Goal: Task Accomplishment & Management: Manage account settings

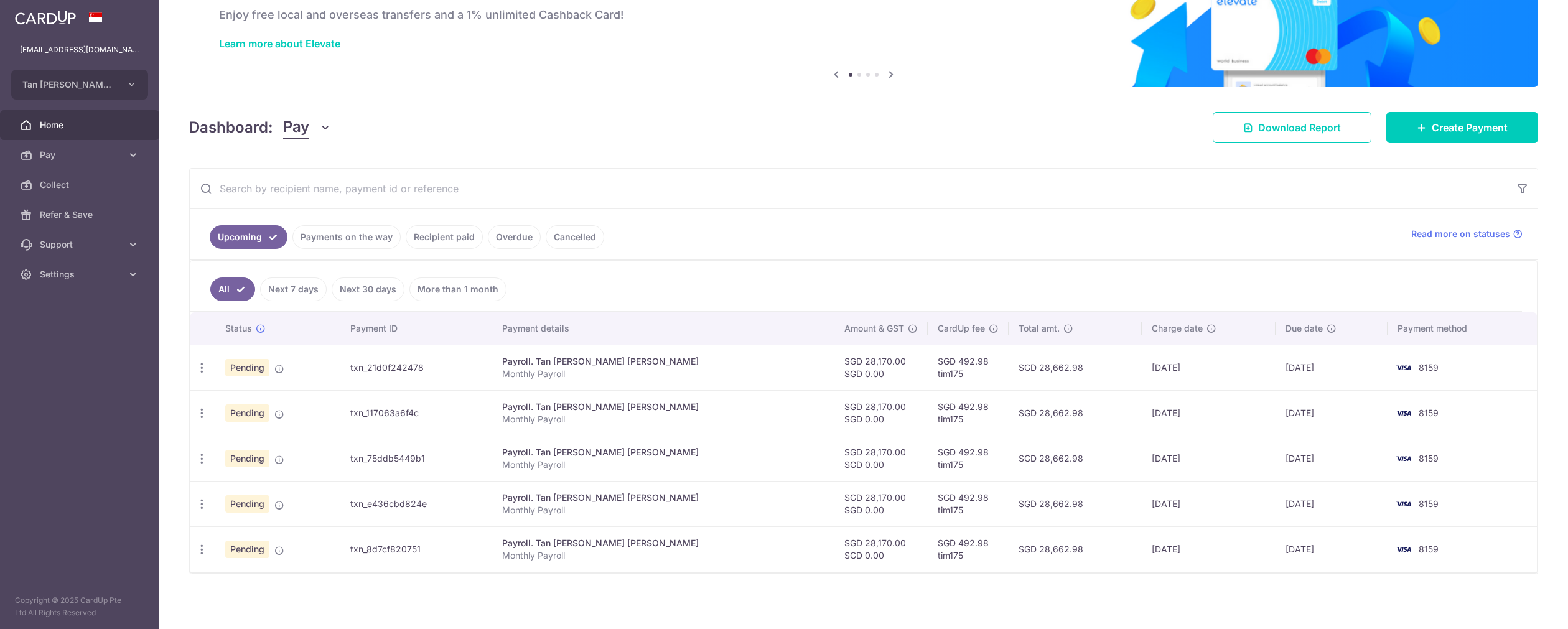
scroll to position [77, 0]
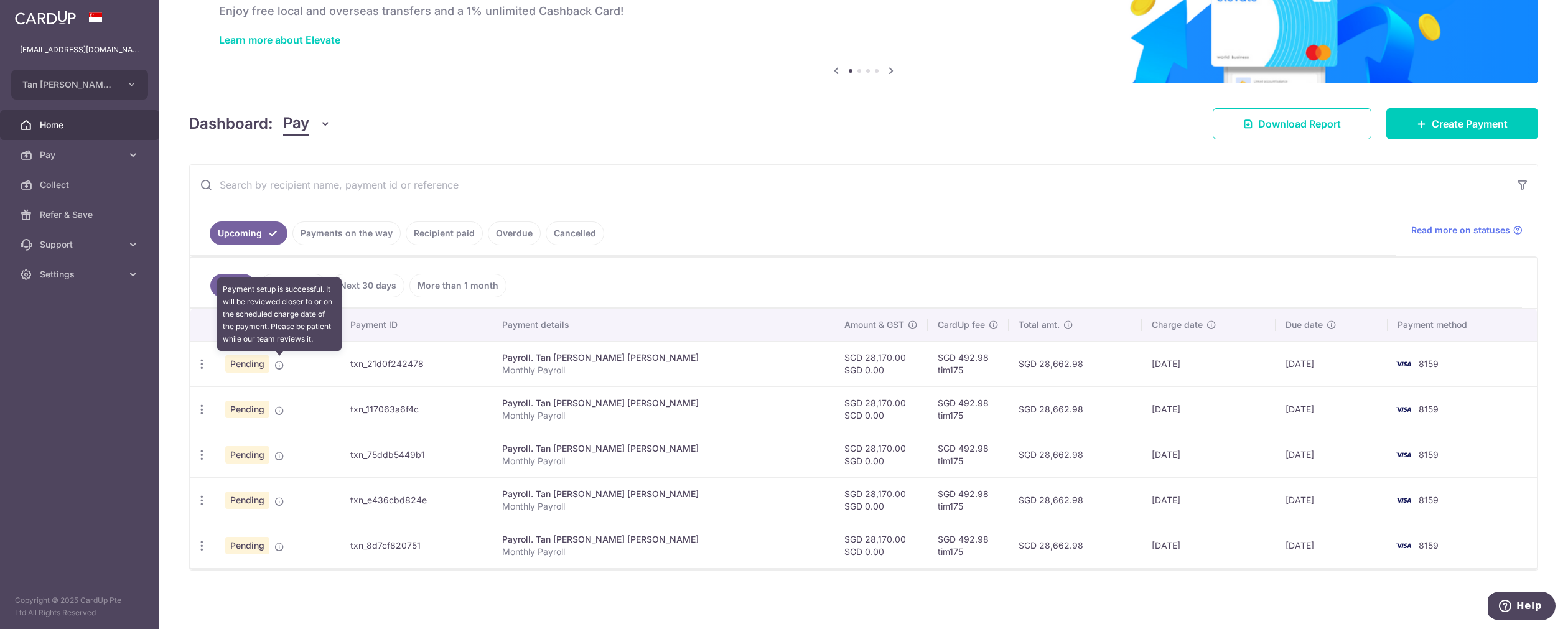
click at [277, 365] on icon at bounding box center [279, 365] width 10 height 10
click at [201, 369] on div "Update payment Cancel payment Upload doc" at bounding box center [202, 364] width 23 height 23
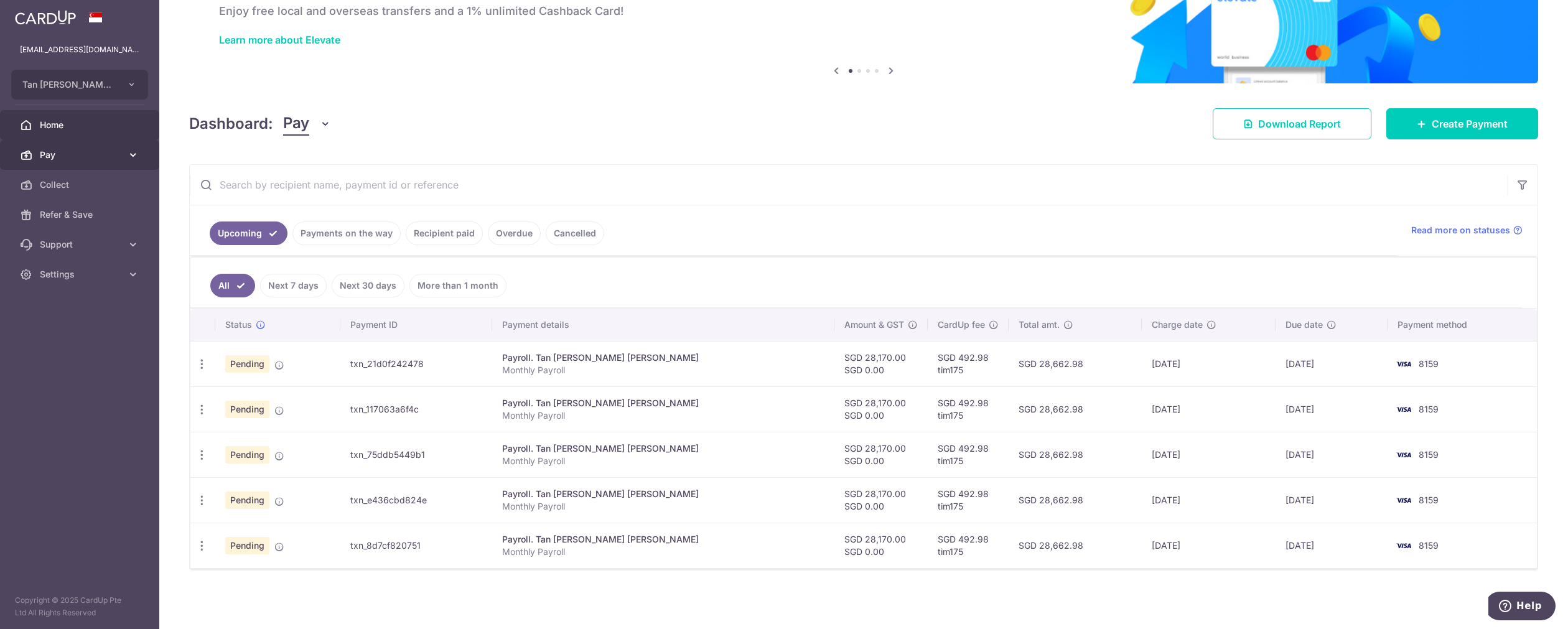
click at [112, 153] on span "Pay" at bounding box center [81, 154] width 82 height 13
click at [59, 268] on span "Cards" at bounding box center [81, 274] width 82 height 13
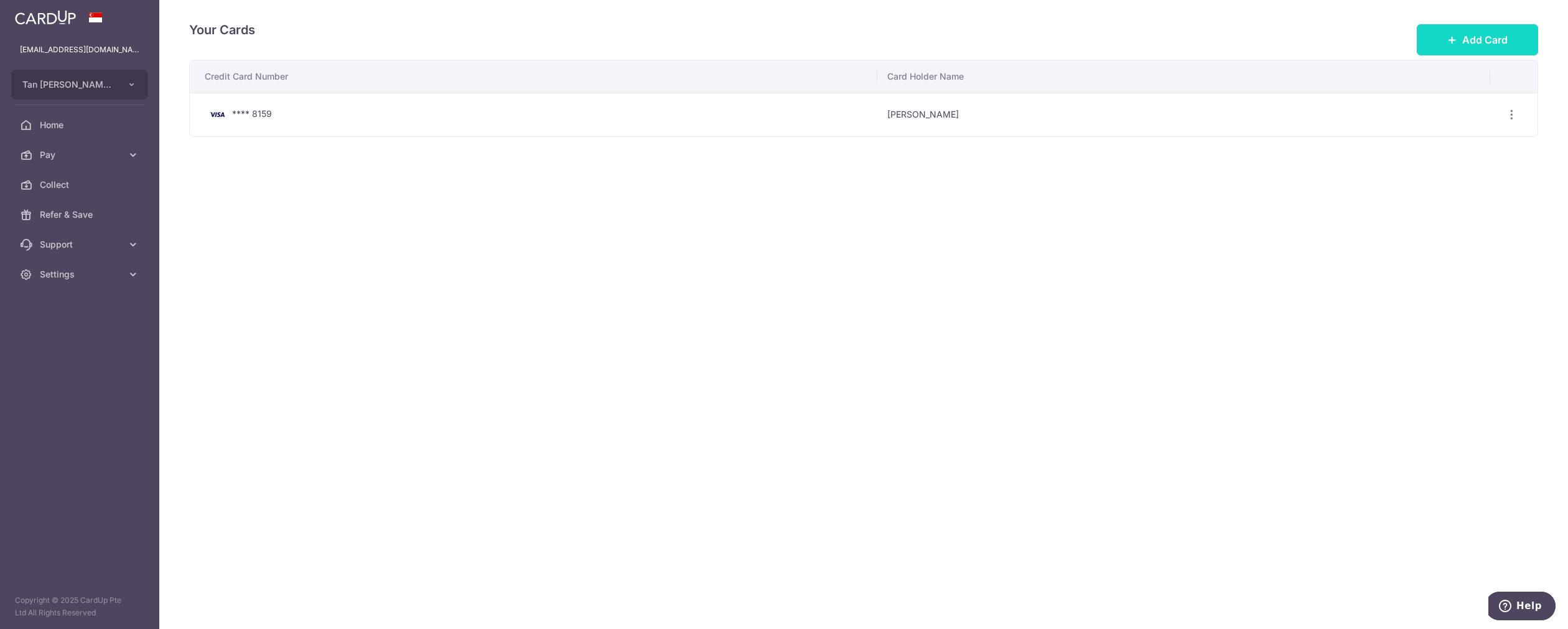
click at [1439, 31] on button "Add Card" at bounding box center [1477, 40] width 121 height 31
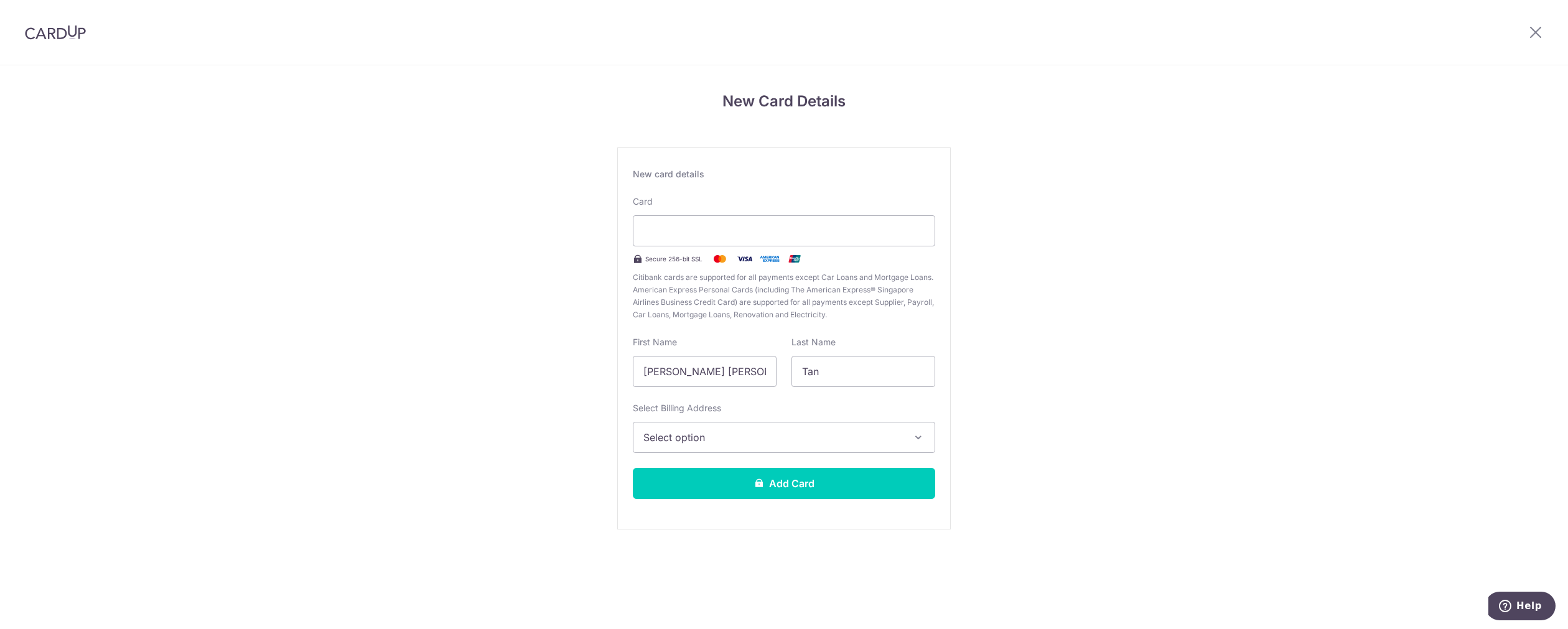
click at [1053, 209] on div "New Card Details New card details Card Secure 256-bit SSL Citibank cards are su…" at bounding box center [784, 327] width 1568 height 522
click at [726, 370] on input "Wei Yan Timothy" at bounding box center [704, 371] width 144 height 31
click at [726, 371] on input "Wei Yan Timothy" at bounding box center [704, 371] width 144 height 31
click at [694, 376] on input "Wei Yan Timothy" at bounding box center [704, 371] width 144 height 31
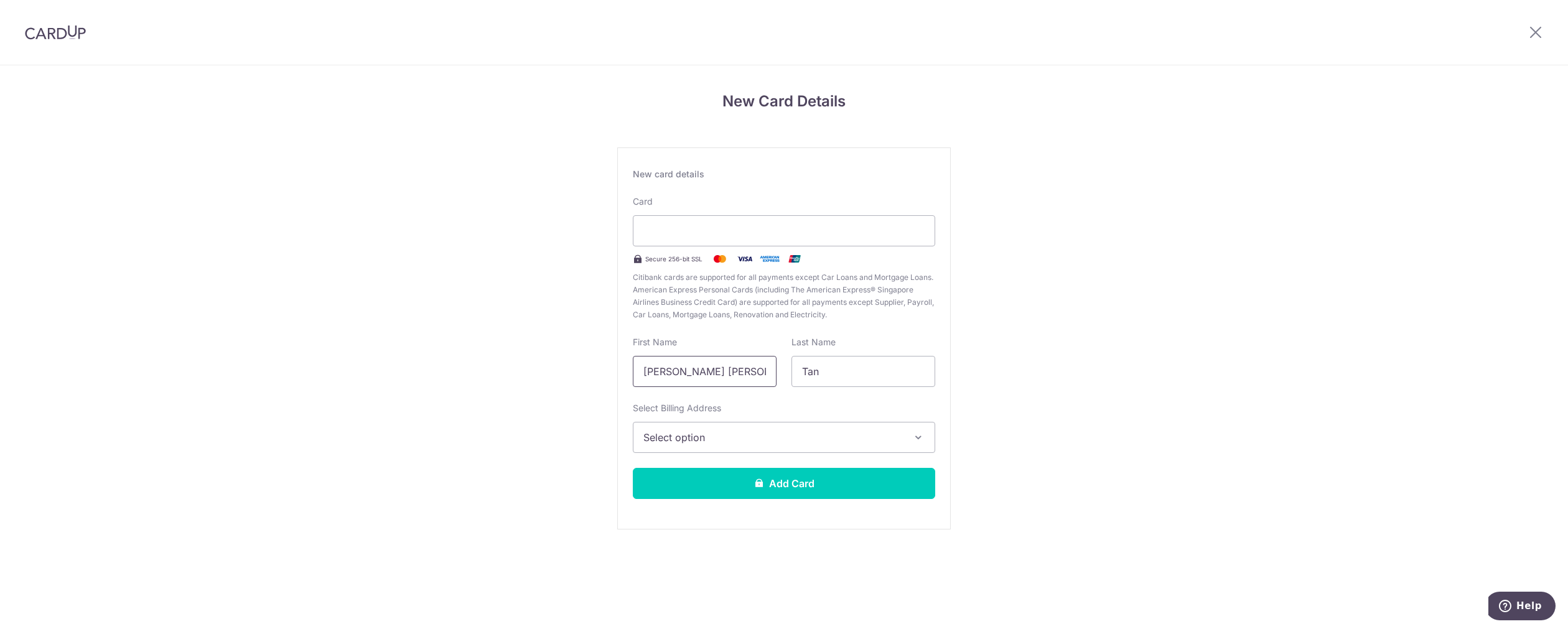
drag, startPoint x: 684, startPoint y: 371, endPoint x: 607, endPoint y: 372, distance: 77.0
click at [607, 372] on div "New Card Details New card details Card Secure 256-bit SSL Citibank cards are su…" at bounding box center [784, 327] width 1568 height 522
type input "[PERSON_NAME]"
click at [1227, 241] on div "New Card Details New card details Card Secure 256-bit SSL Citibank cards are su…" at bounding box center [784, 327] width 1568 height 522
click at [815, 445] on button "Select option" at bounding box center [784, 437] width 302 height 31
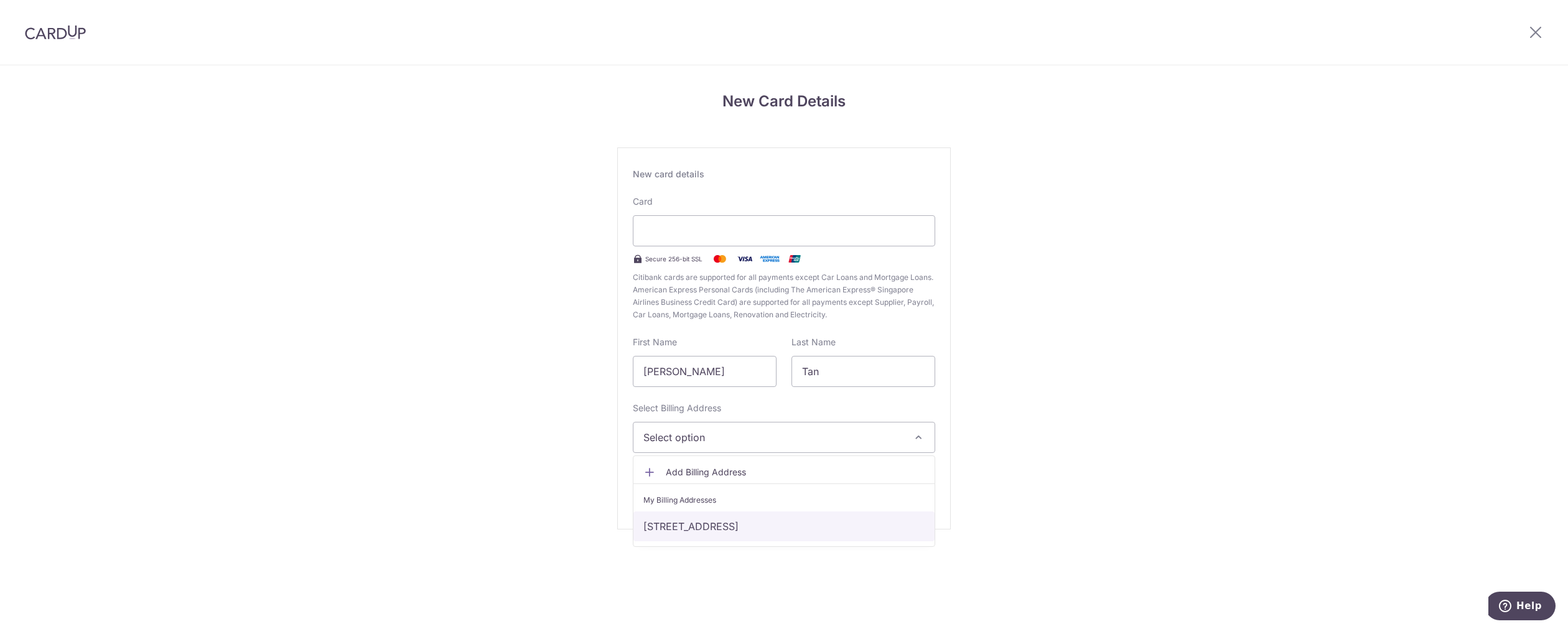
click at [699, 524] on link "28 Jalan Khairuddin, Singapore, Singapore-457507" at bounding box center [784, 526] width 301 height 30
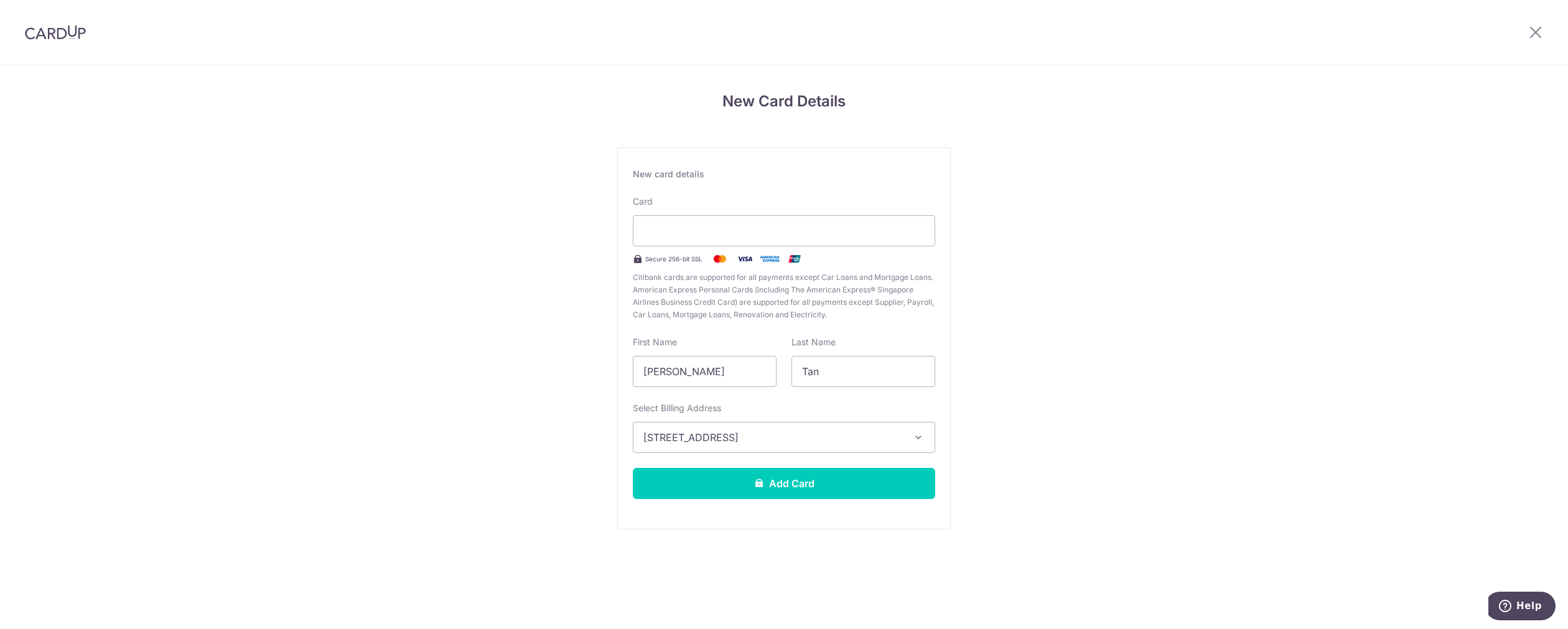
click at [1135, 395] on div "New Card Details New card details Card Secure 256-bit SSL Citibank cards are su…" at bounding box center [784, 327] width 1568 height 522
click at [769, 481] on button "Add Card" at bounding box center [784, 483] width 302 height 31
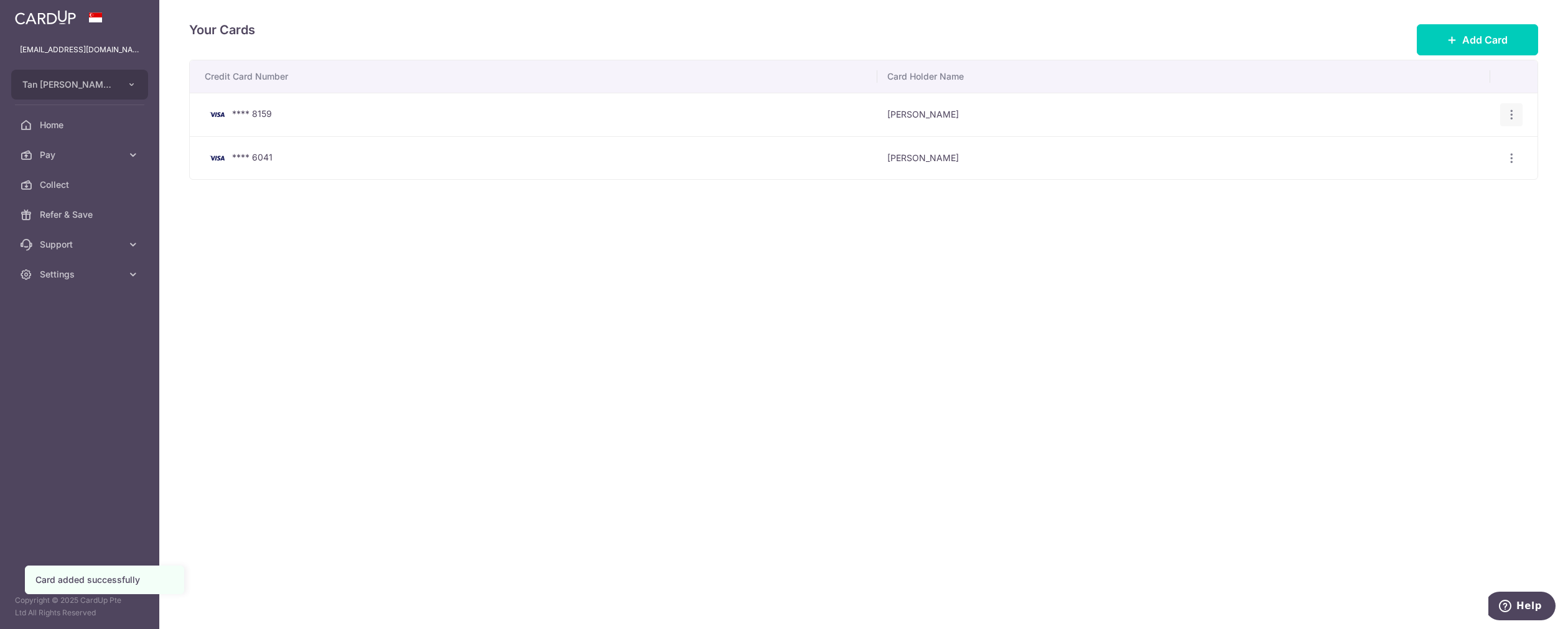
click at [1506, 115] on icon "button" at bounding box center [1512, 115] width 13 height 13
click at [1451, 175] on span "Delete" at bounding box center [1470, 179] width 85 height 15
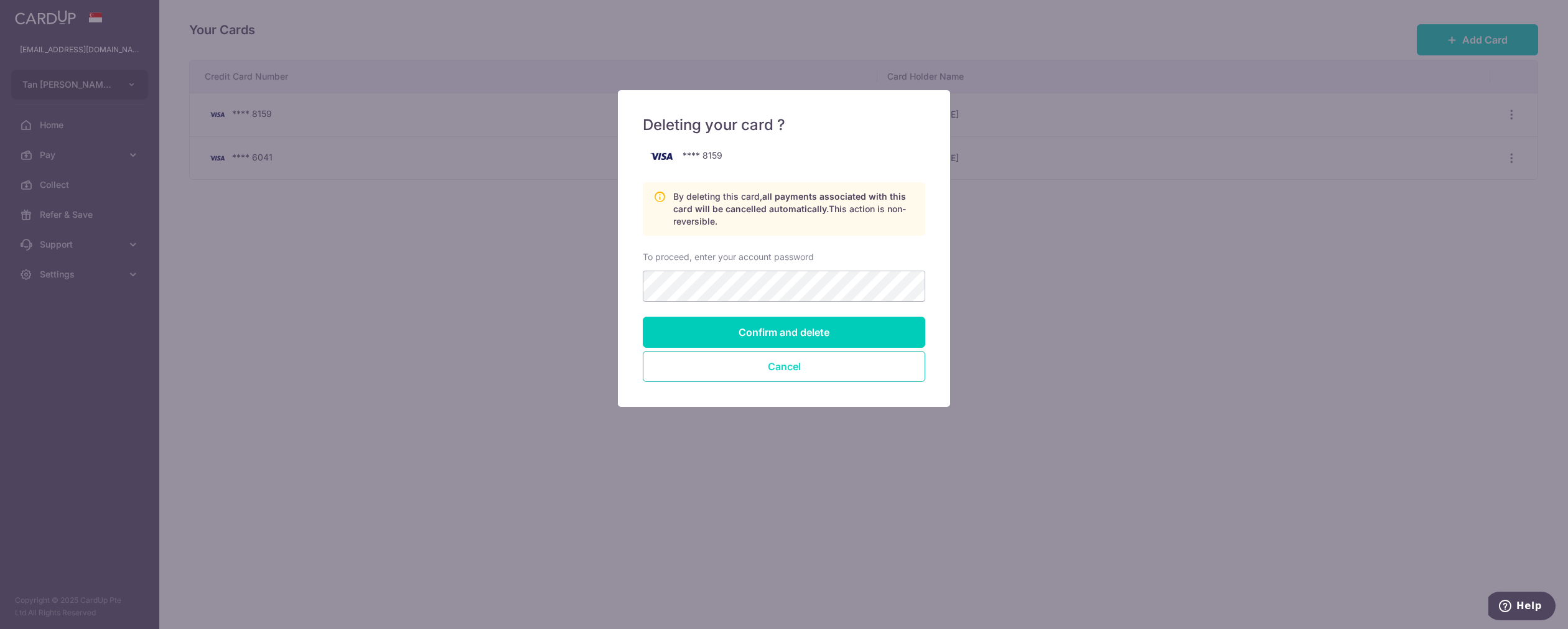
click at [773, 365] on button "Cancel" at bounding box center [784, 366] width 282 height 31
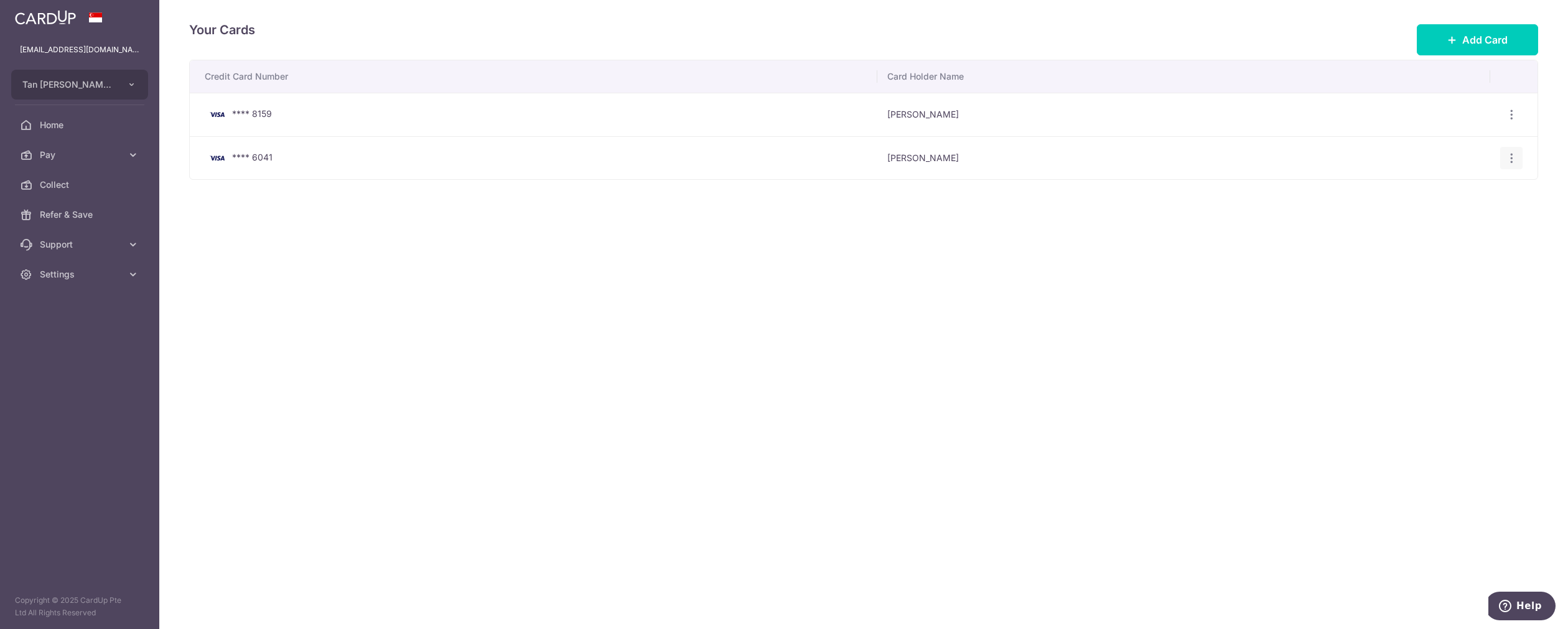
click at [1519, 158] on div "View/Edit [GEOGRAPHIC_DATA]" at bounding box center [1512, 158] width 23 height 23
click at [1510, 121] on icon "button" at bounding box center [1512, 115] width 13 height 13
click at [1447, 197] on span "View/Edit" at bounding box center [1470, 192] width 85 height 15
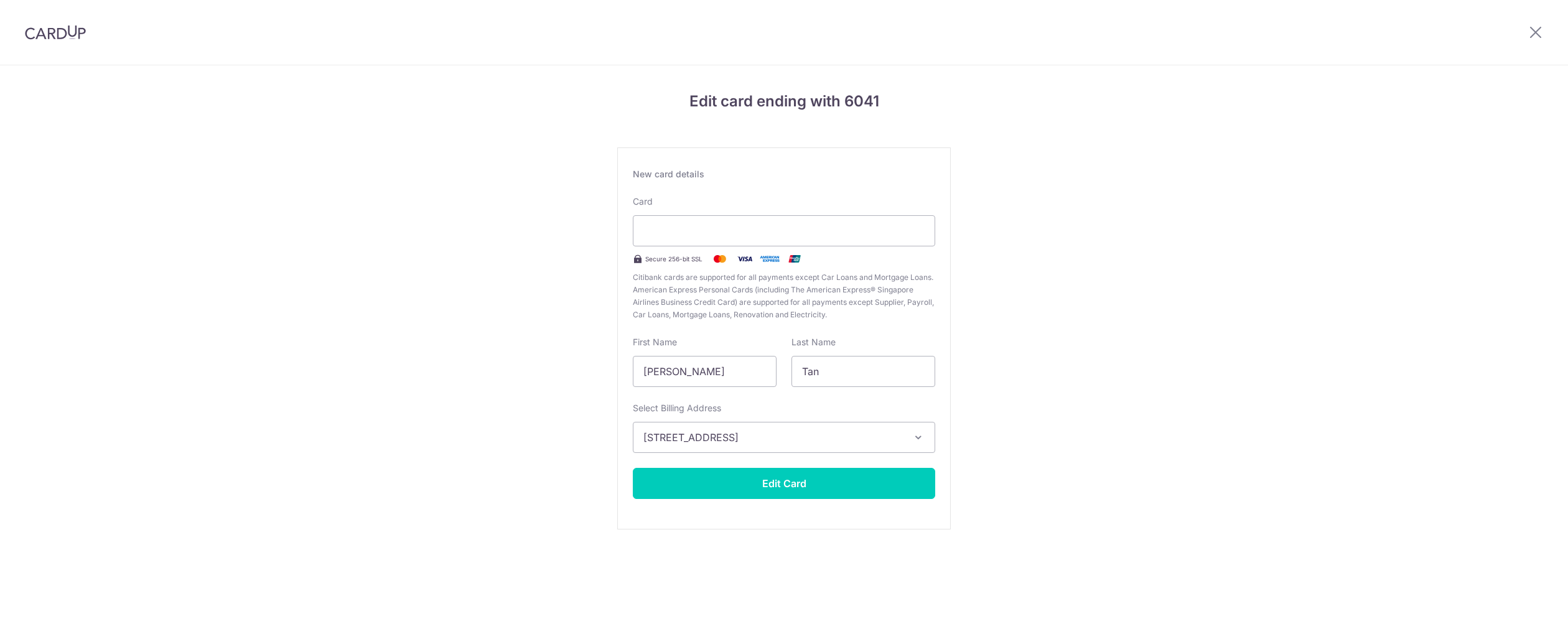
click at [1414, 227] on div "Edit card ending with 6041 New card details Card Secure 256-bit SSL Citibank ca…" at bounding box center [784, 327] width 1568 height 522
click at [1535, 34] on icon at bounding box center [1536, 32] width 15 height 15
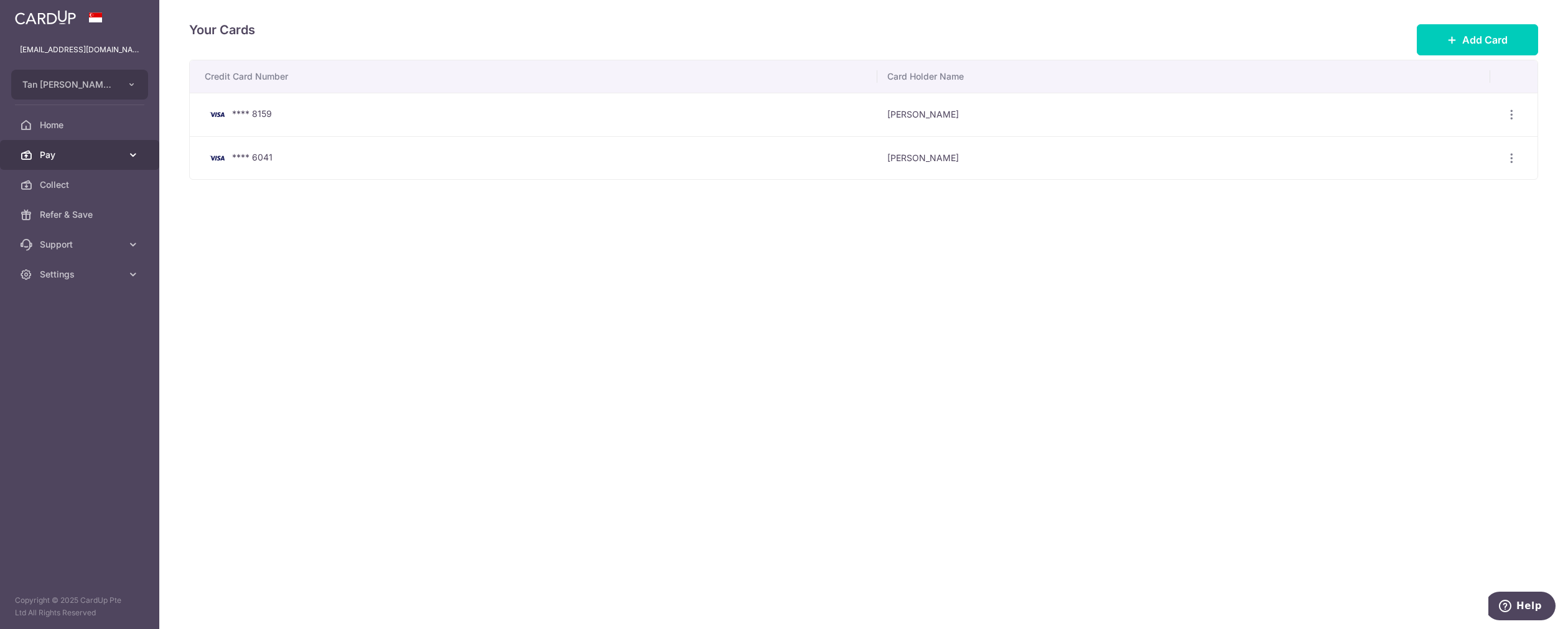
click at [127, 156] on icon at bounding box center [133, 154] width 13 height 13
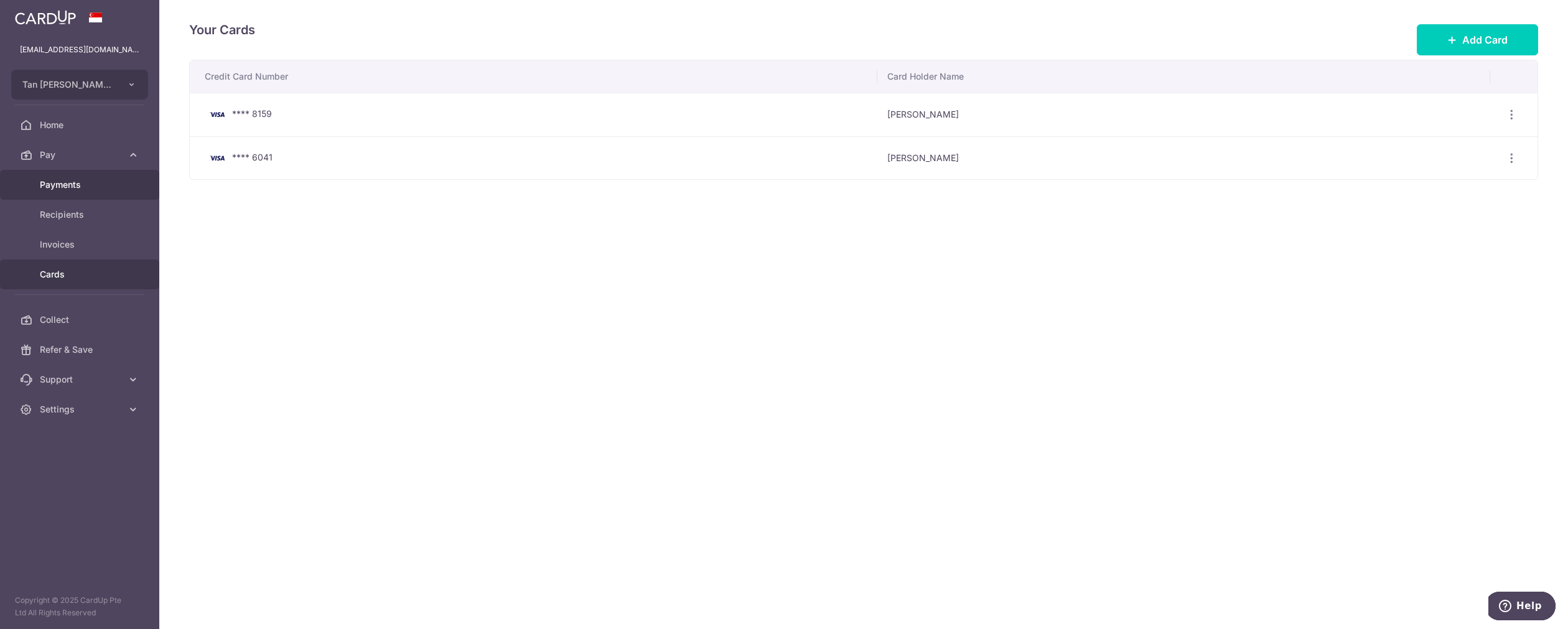
click at [90, 187] on span "Payments" at bounding box center [81, 184] width 82 height 13
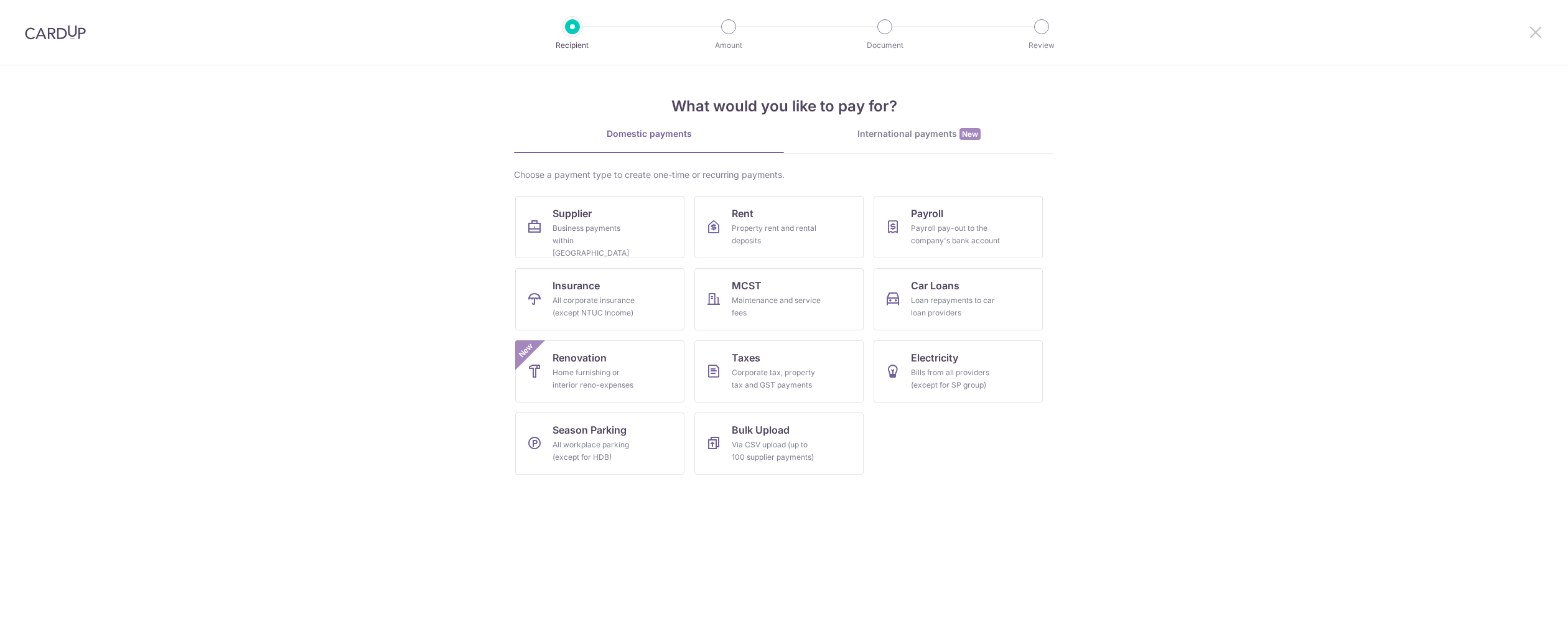
click at [1533, 39] on link at bounding box center [1536, 32] width 15 height 15
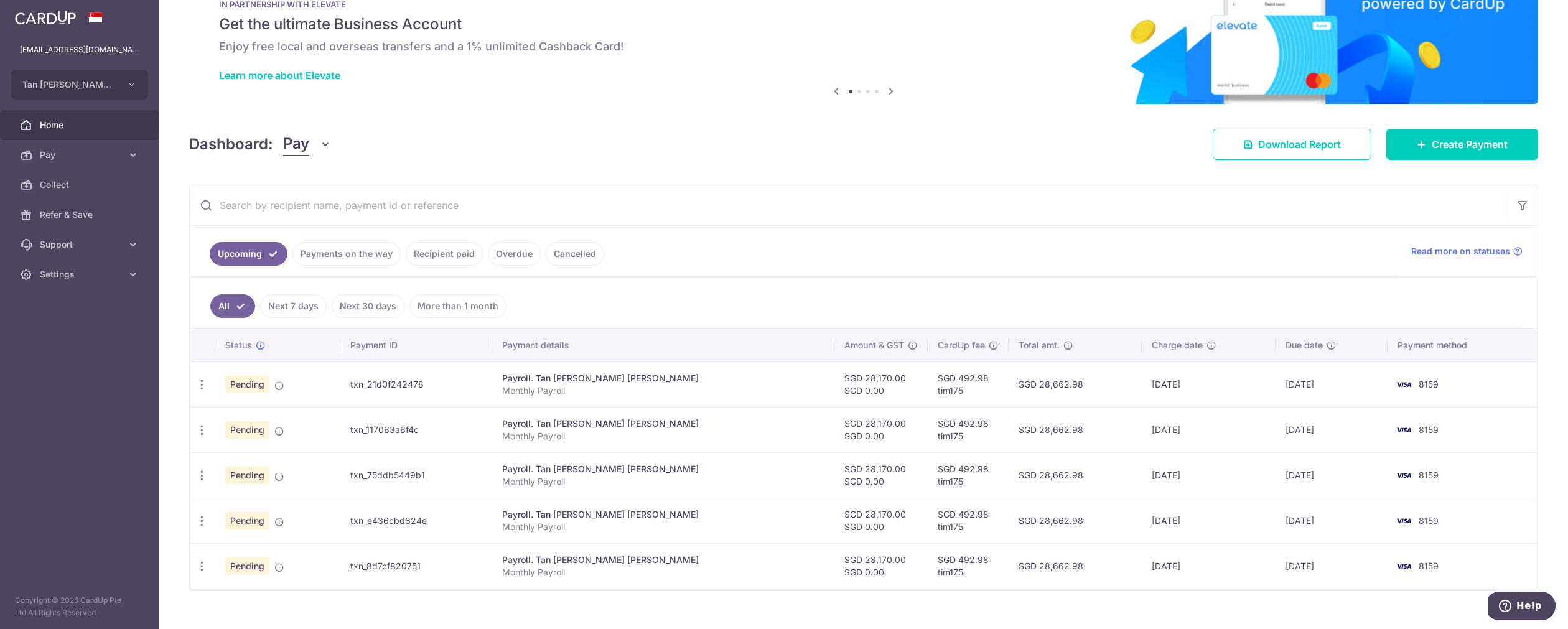
scroll to position [62, 0]
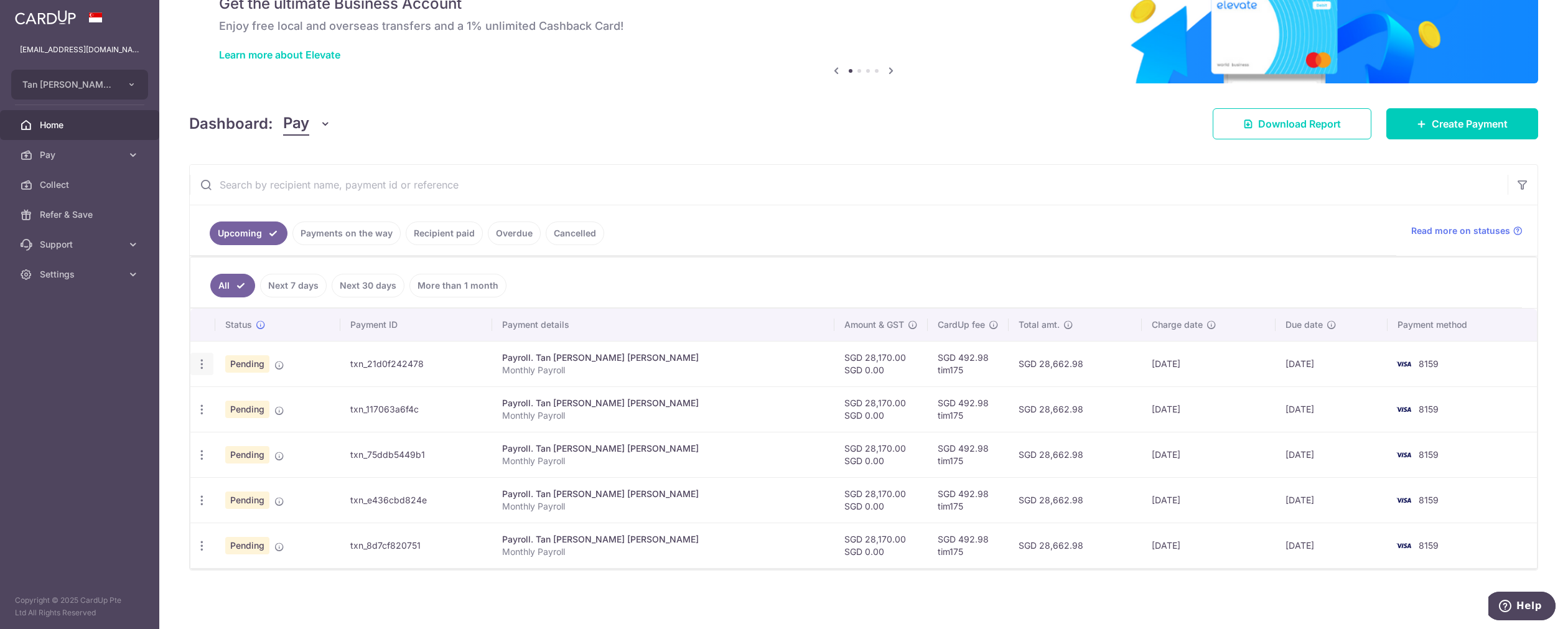
click at [202, 365] on icon "button" at bounding box center [202, 365] width 13 height 13
click at [245, 401] on span "Update payment" at bounding box center [269, 398] width 85 height 15
radio input "true"
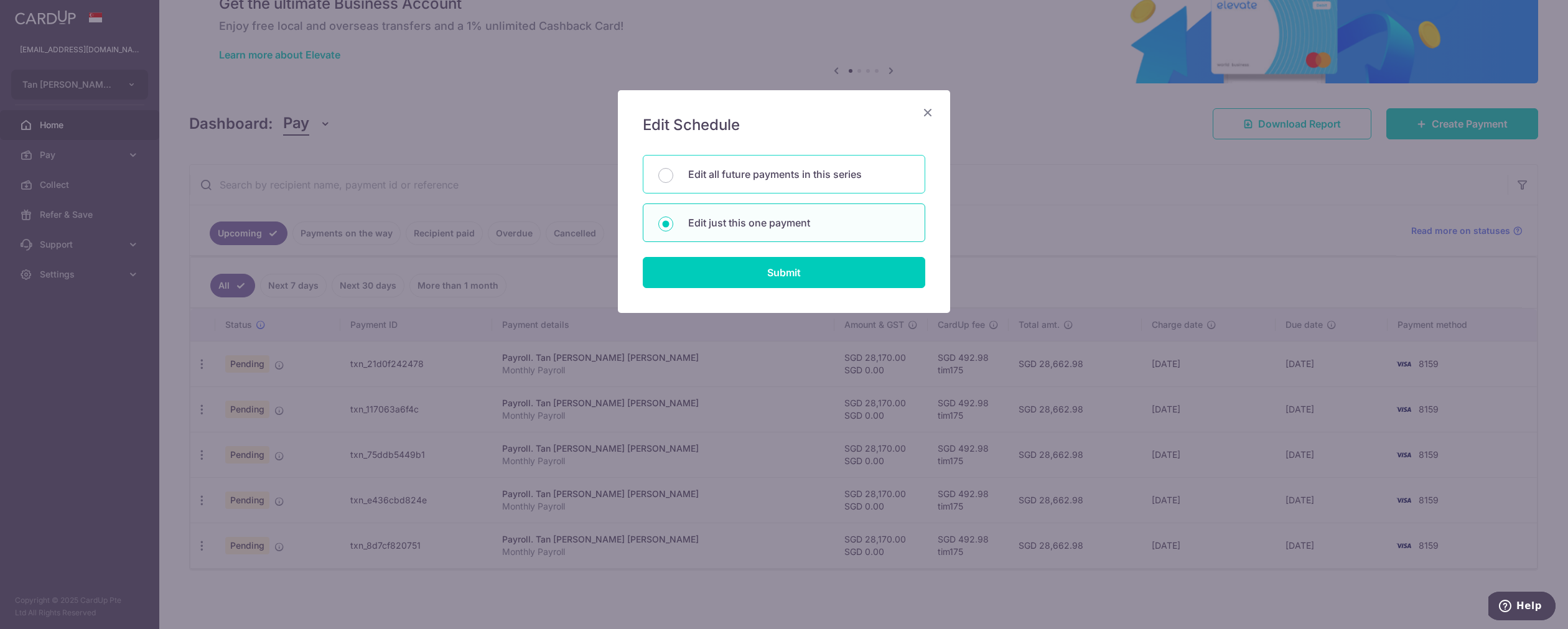
click at [703, 171] on p "Edit all future payments in this series" at bounding box center [799, 174] width 221 height 15
click at [673, 171] on input "Edit all future payments in this series" at bounding box center [666, 175] width 15 height 15
radio input "true"
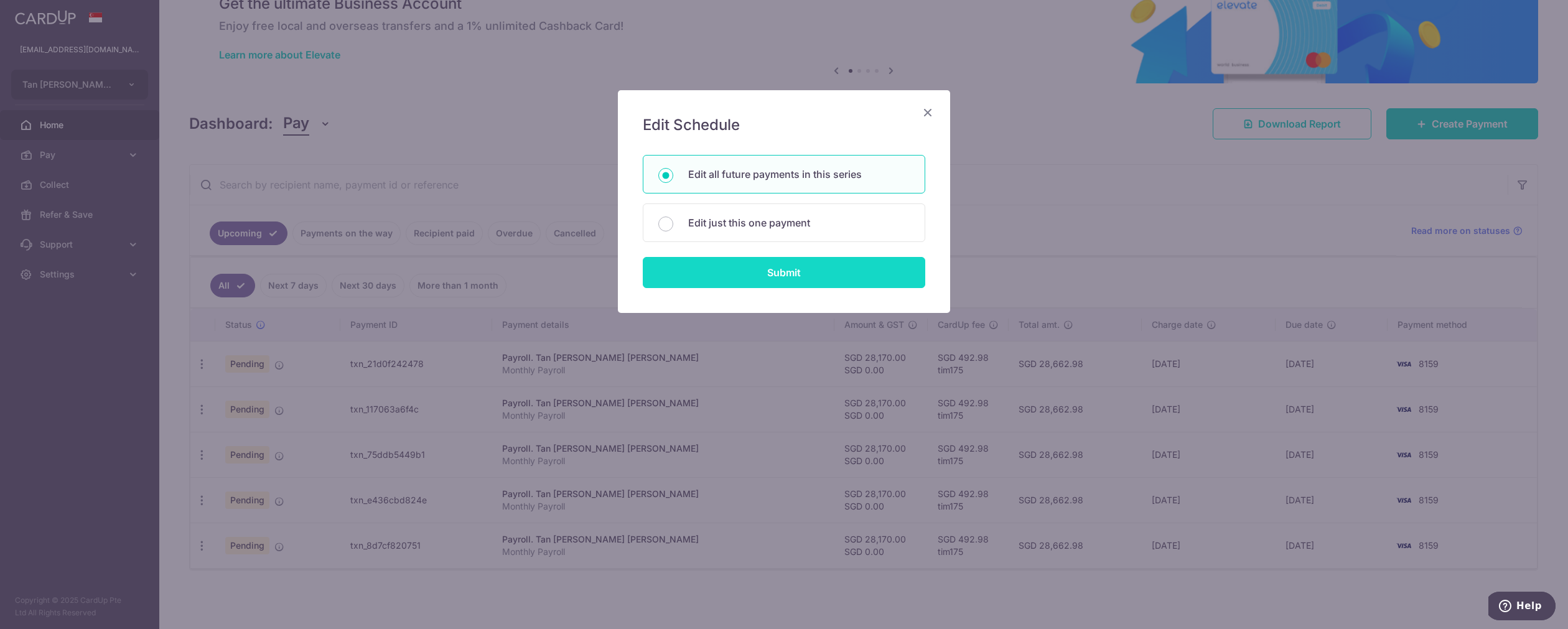
click at [706, 274] on input "Submit" at bounding box center [784, 272] width 282 height 31
radio input "true"
type input "28,170.00"
type input "Monthly Payroll"
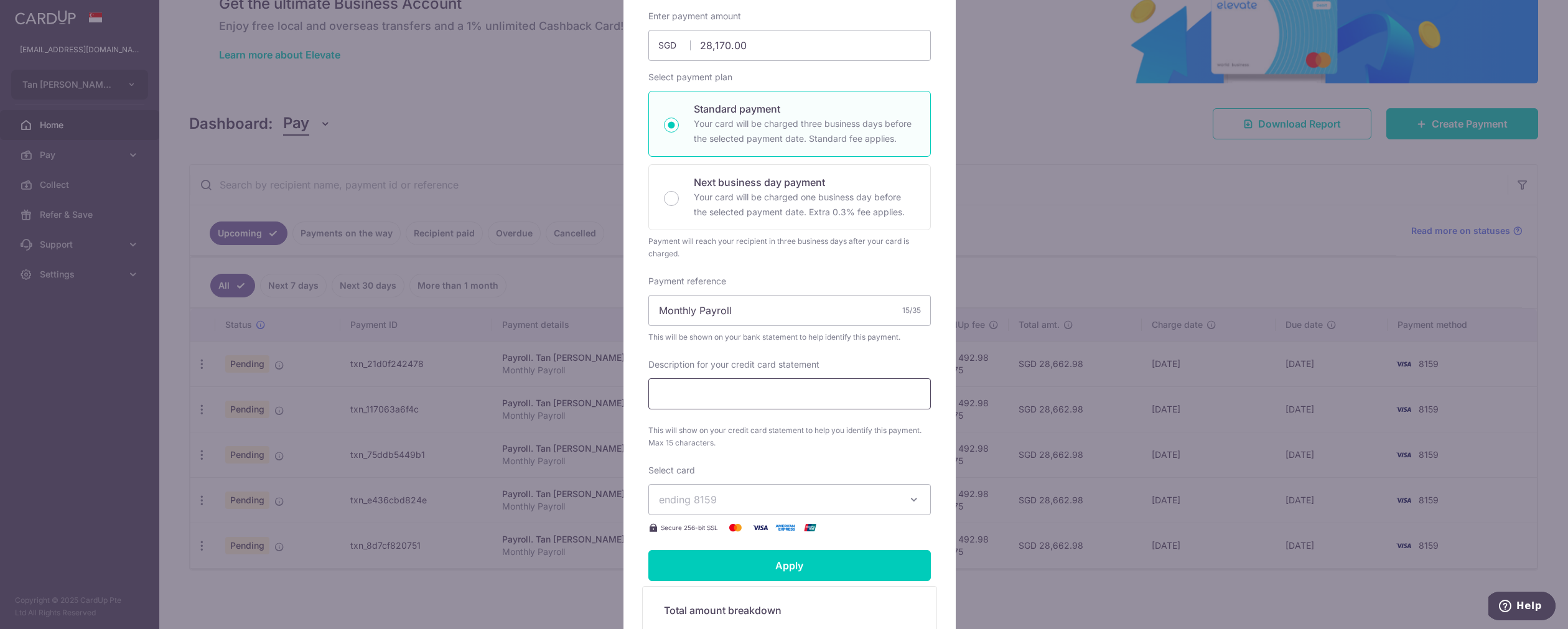
scroll to position [207, 0]
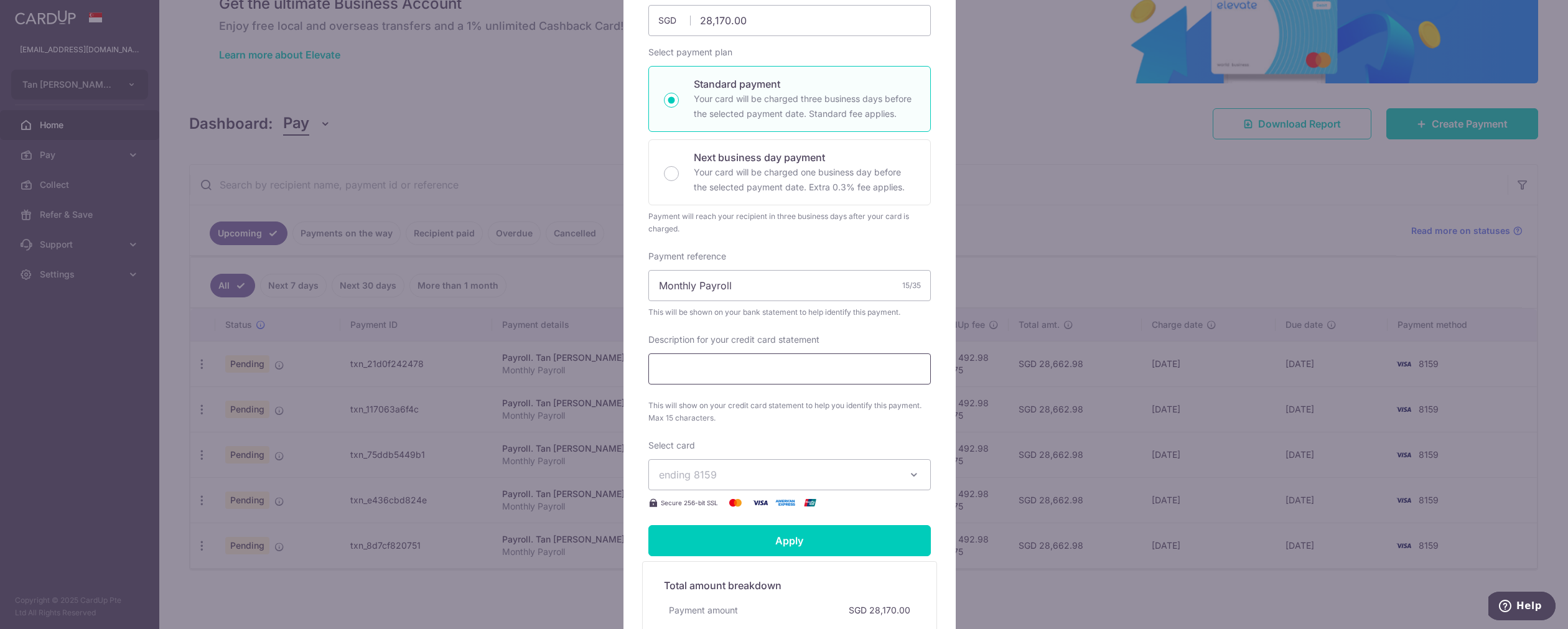
click at [745, 355] on input "Description for your credit card statement" at bounding box center [790, 369] width 282 height 31
drag, startPoint x: 735, startPoint y: 271, endPoint x: 629, endPoint y: 277, distance: 106.2
click at [629, 277] on div "Edit payment By clicking apply, you will make changes to all 5 payments to Tan …" at bounding box center [789, 313] width 332 height 859
click at [707, 356] on input "Description for your credit card statement" at bounding box center [790, 369] width 282 height 31
paste input "Monthly Payroll"
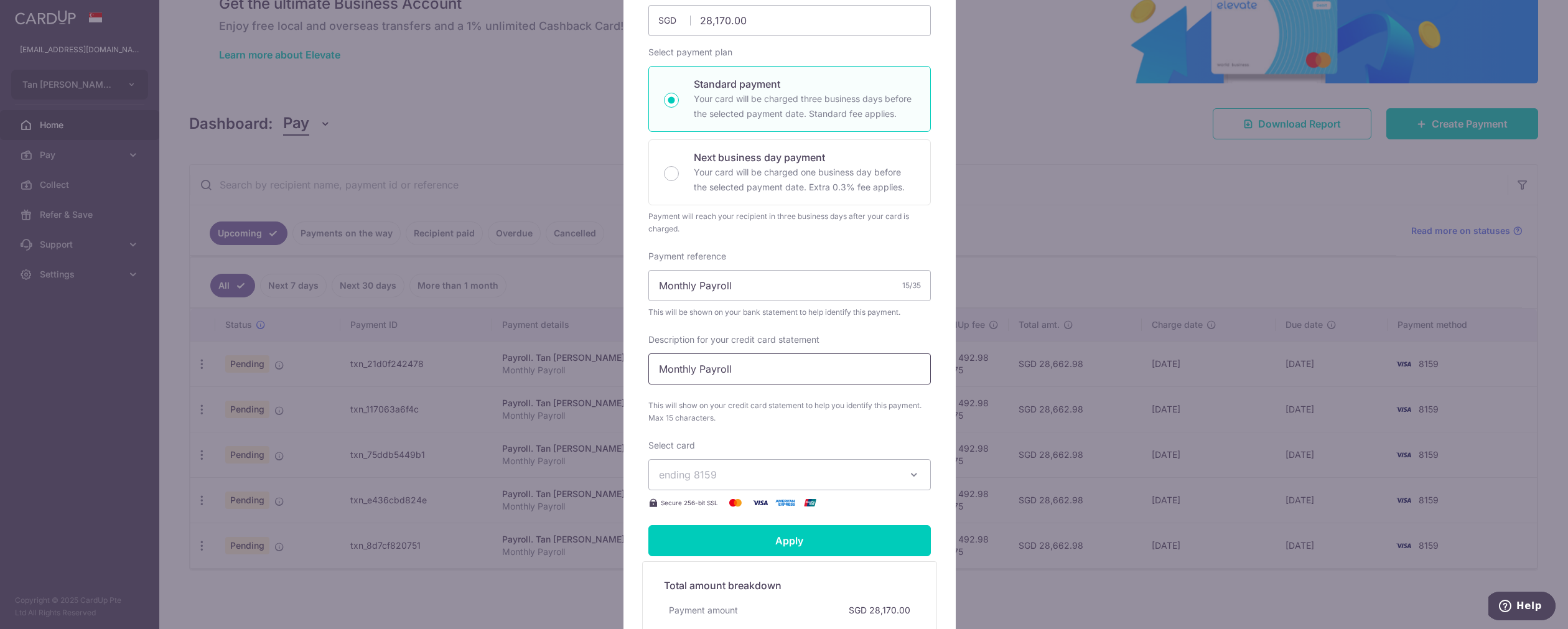
type input "Monthly Payroll"
click at [701, 469] on span "ending 8159" at bounding box center [688, 475] width 58 height 13
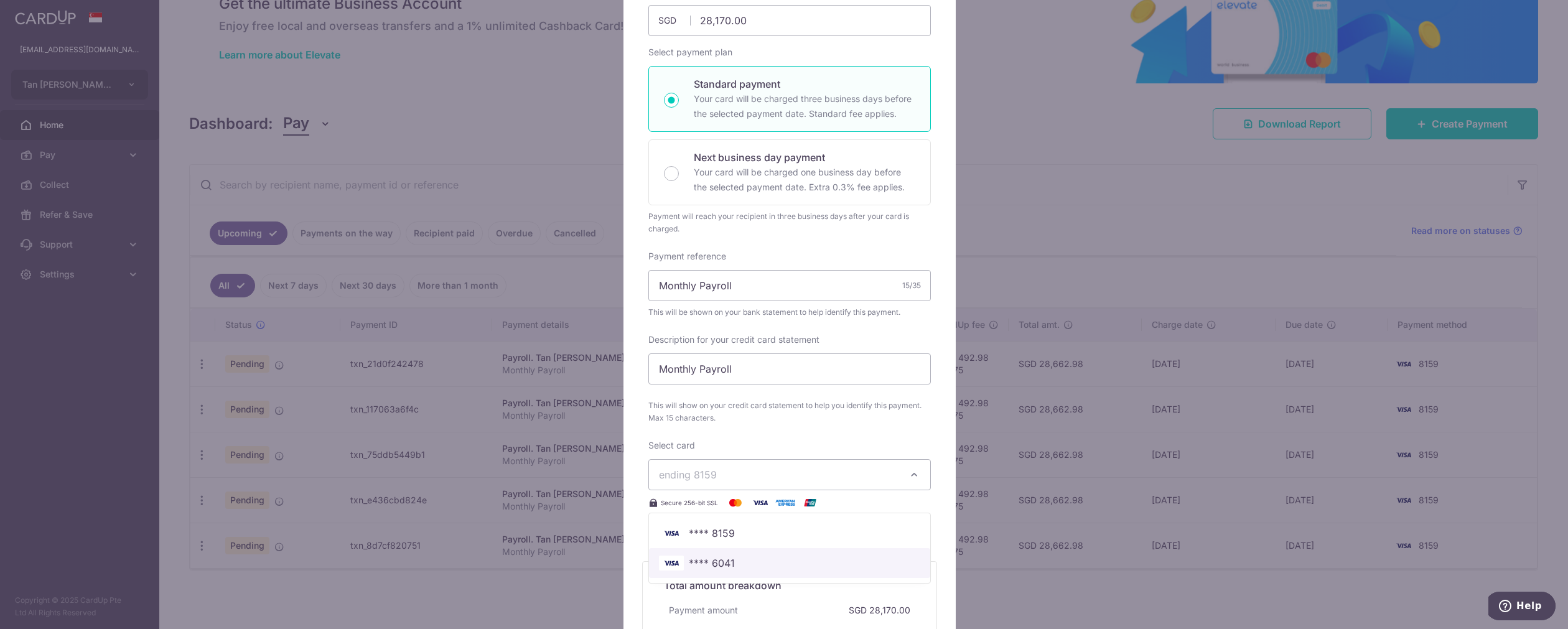
click at [724, 555] on span "**** 6041" at bounding box center [711, 563] width 46 height 15
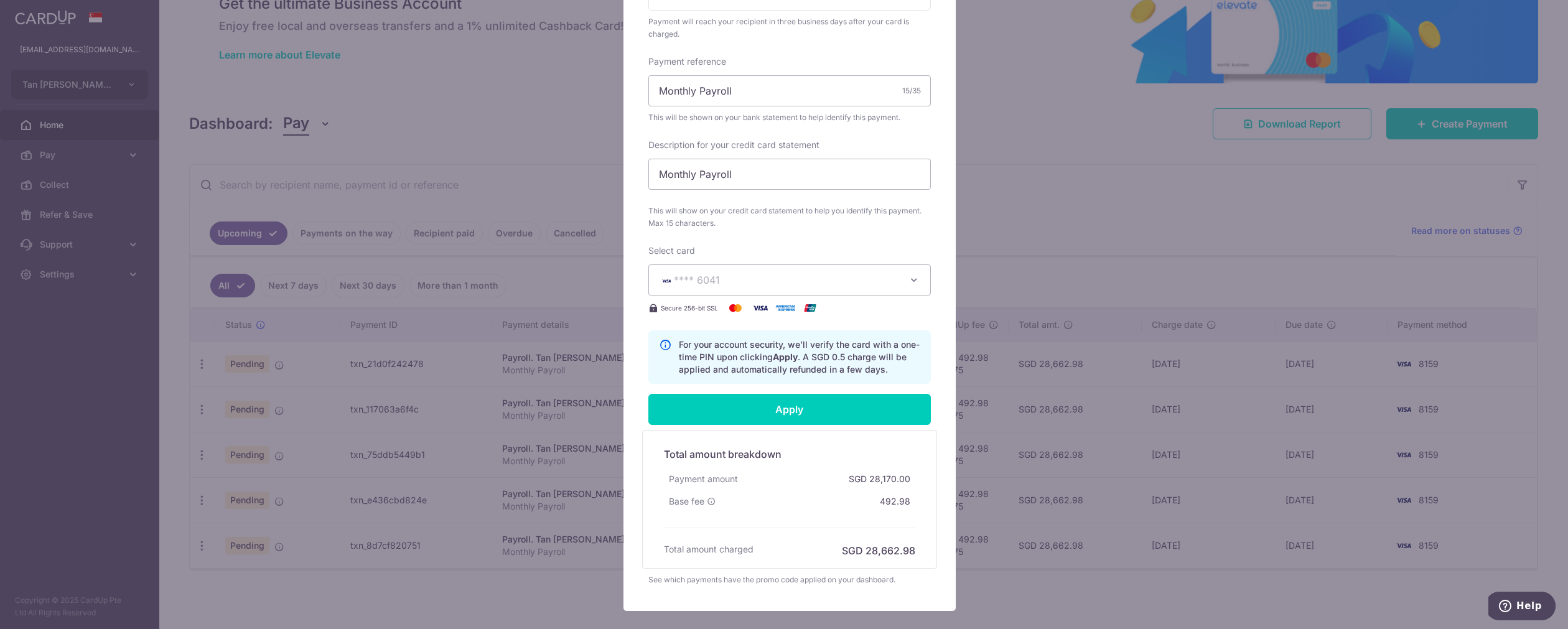
scroll to position [414, 0]
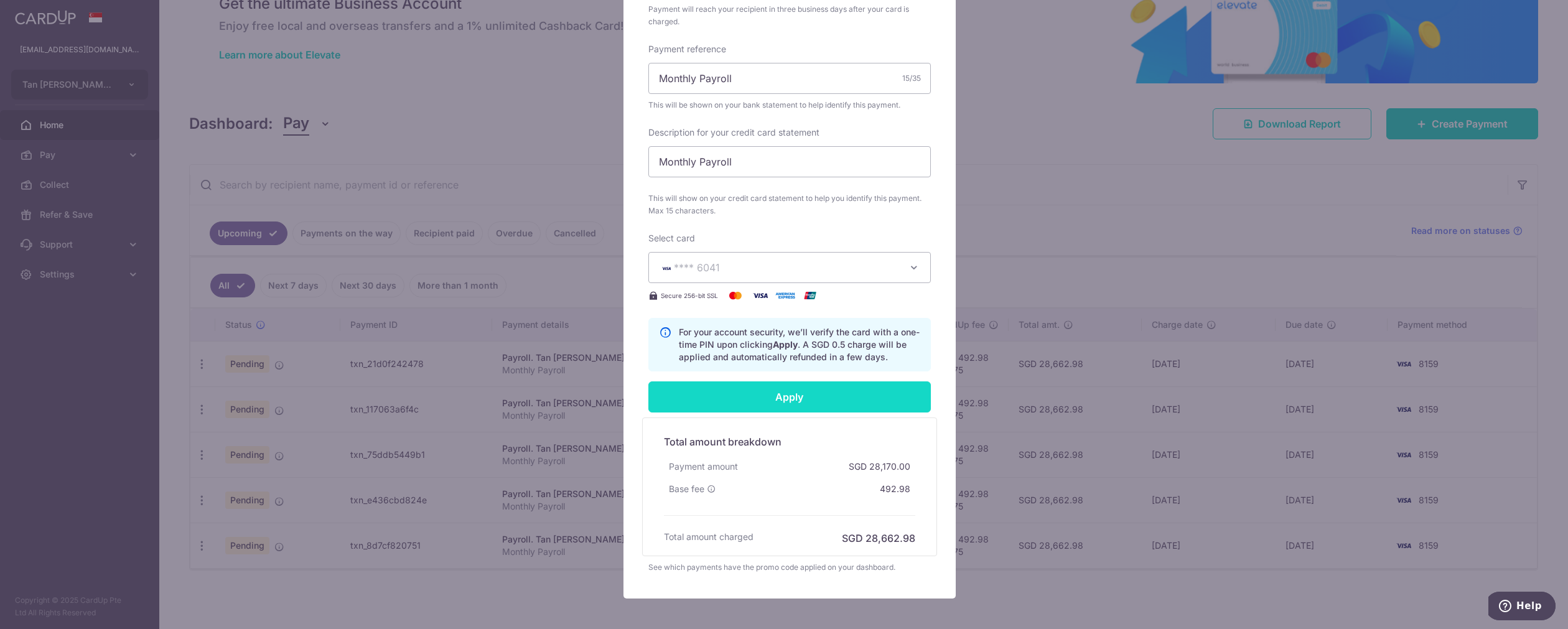
click at [821, 389] on input "Apply" at bounding box center [790, 396] width 282 height 31
type input "Successfully Applied"
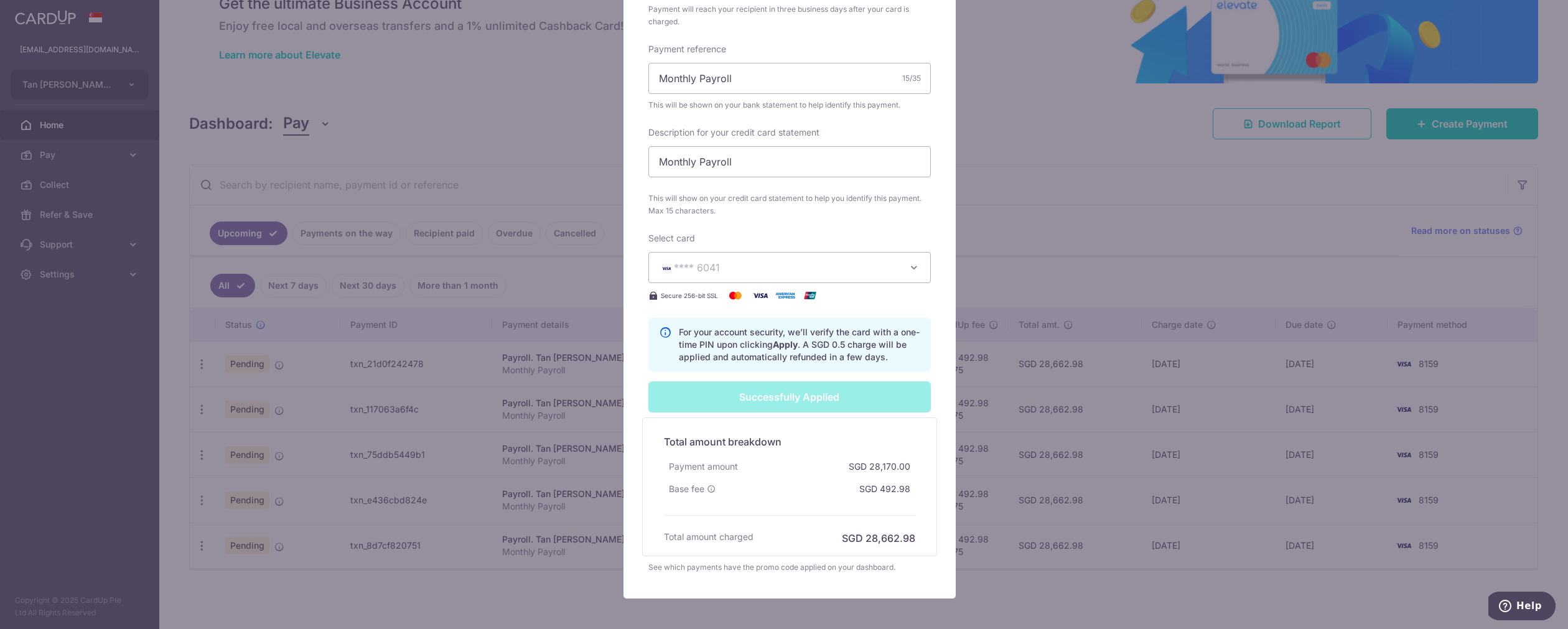
click at [831, 434] on h5 "Total amount breakdown" at bounding box center [789, 441] width 251 height 15
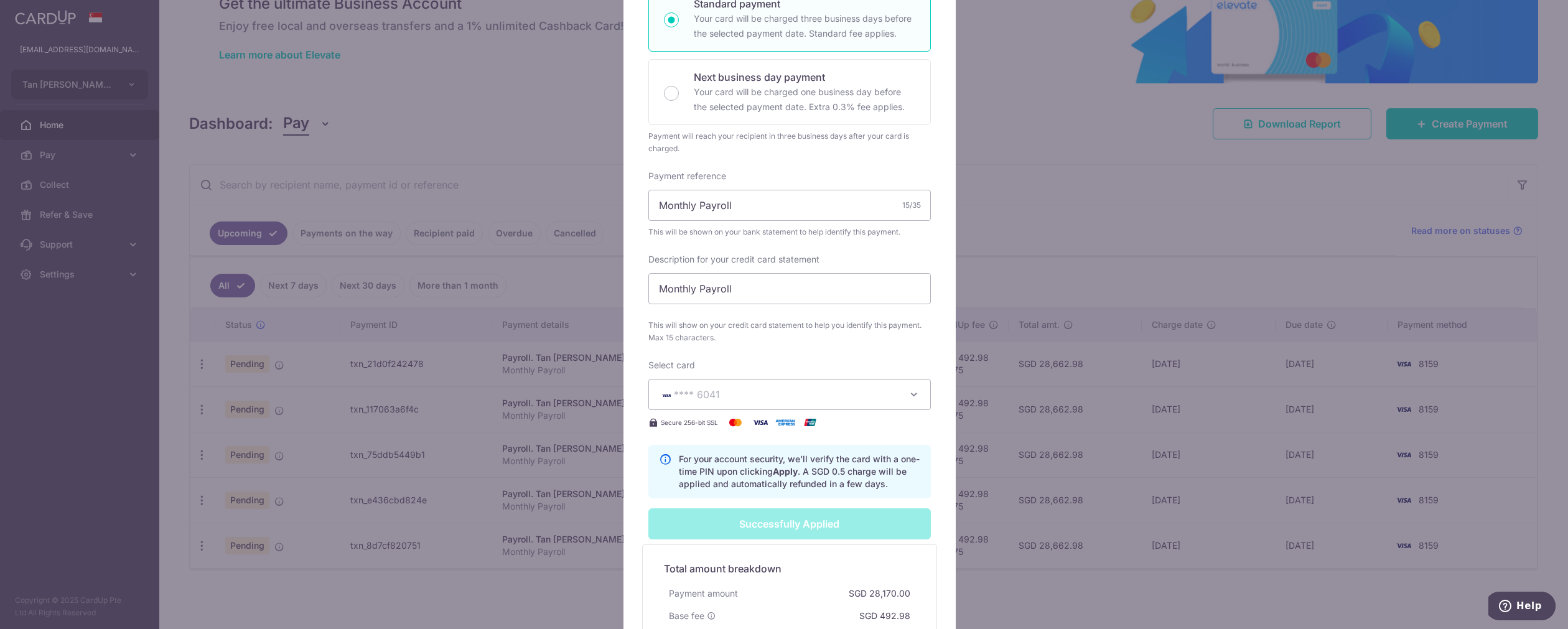
scroll to position [22, 0]
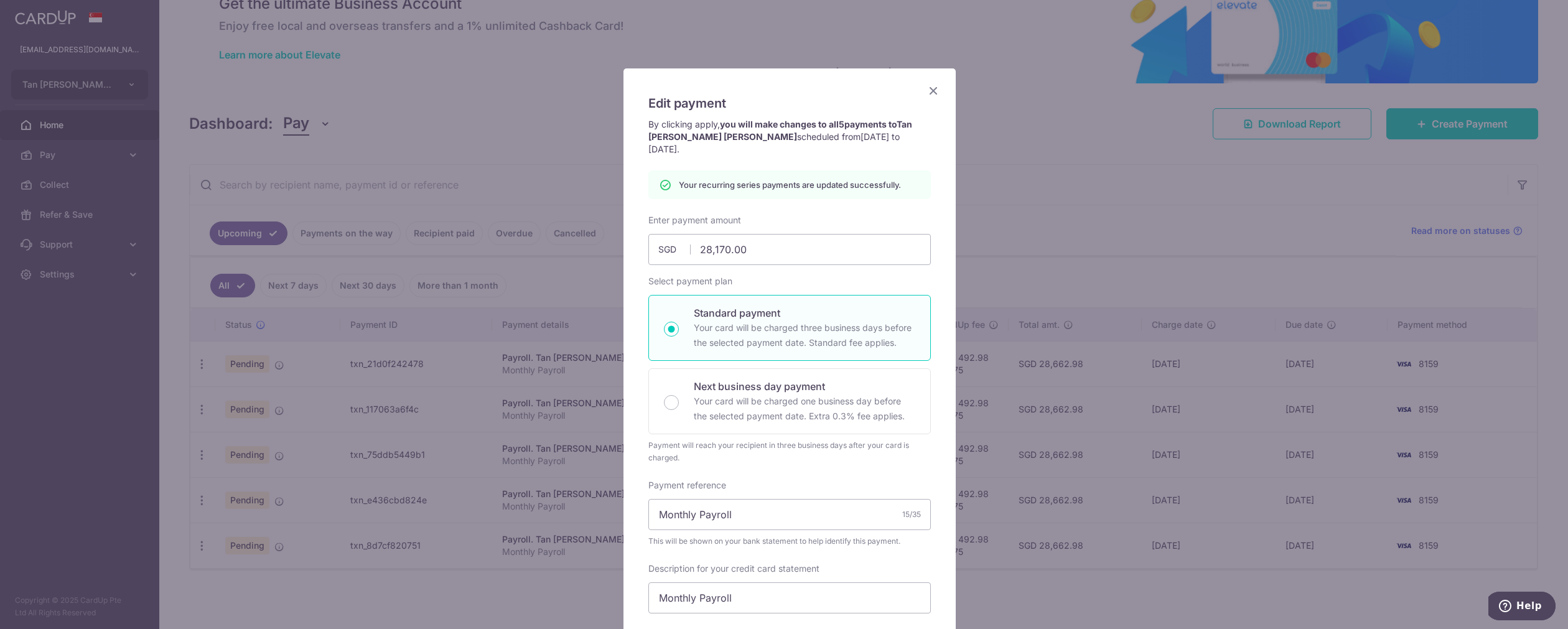
click at [946, 136] on div "Edit payment By clicking apply, you will make changes to all 5 payments to Tan …" at bounding box center [789, 551] width 332 height 966
click at [930, 91] on icon "Close" at bounding box center [933, 90] width 15 height 15
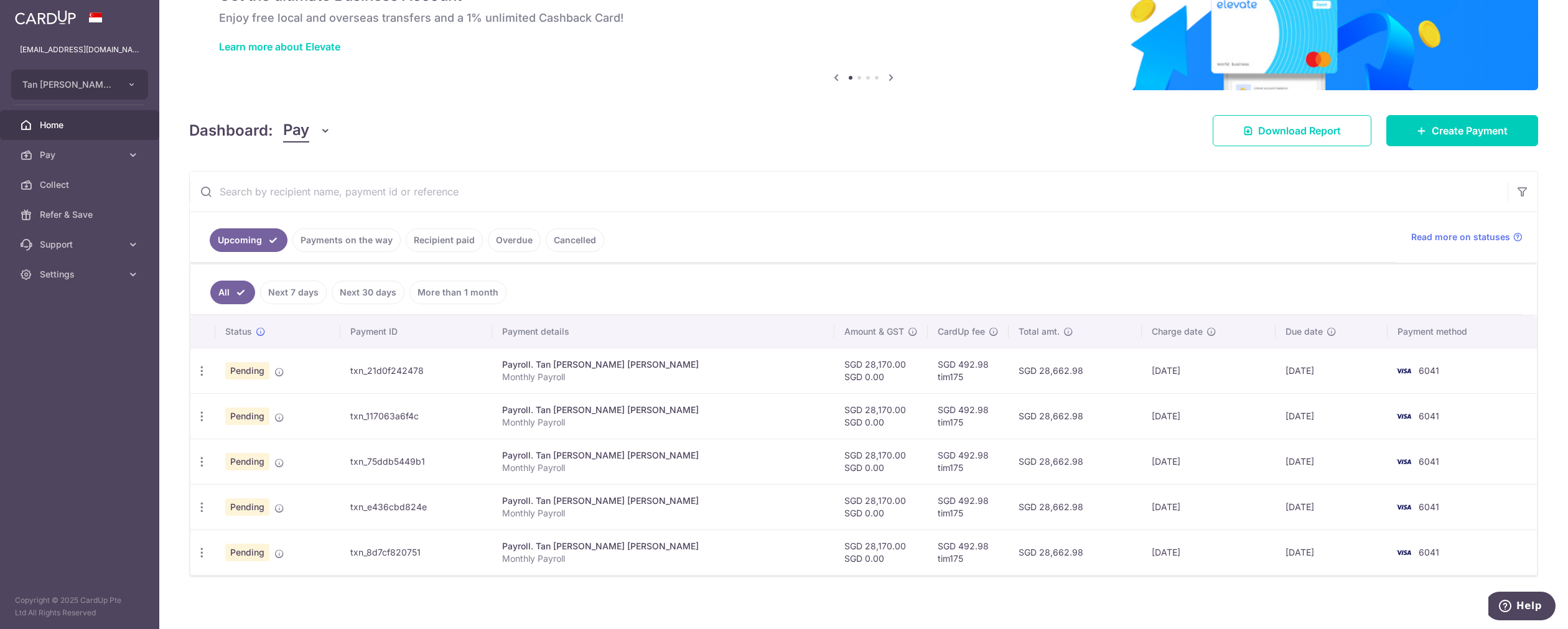
scroll to position [77, 0]
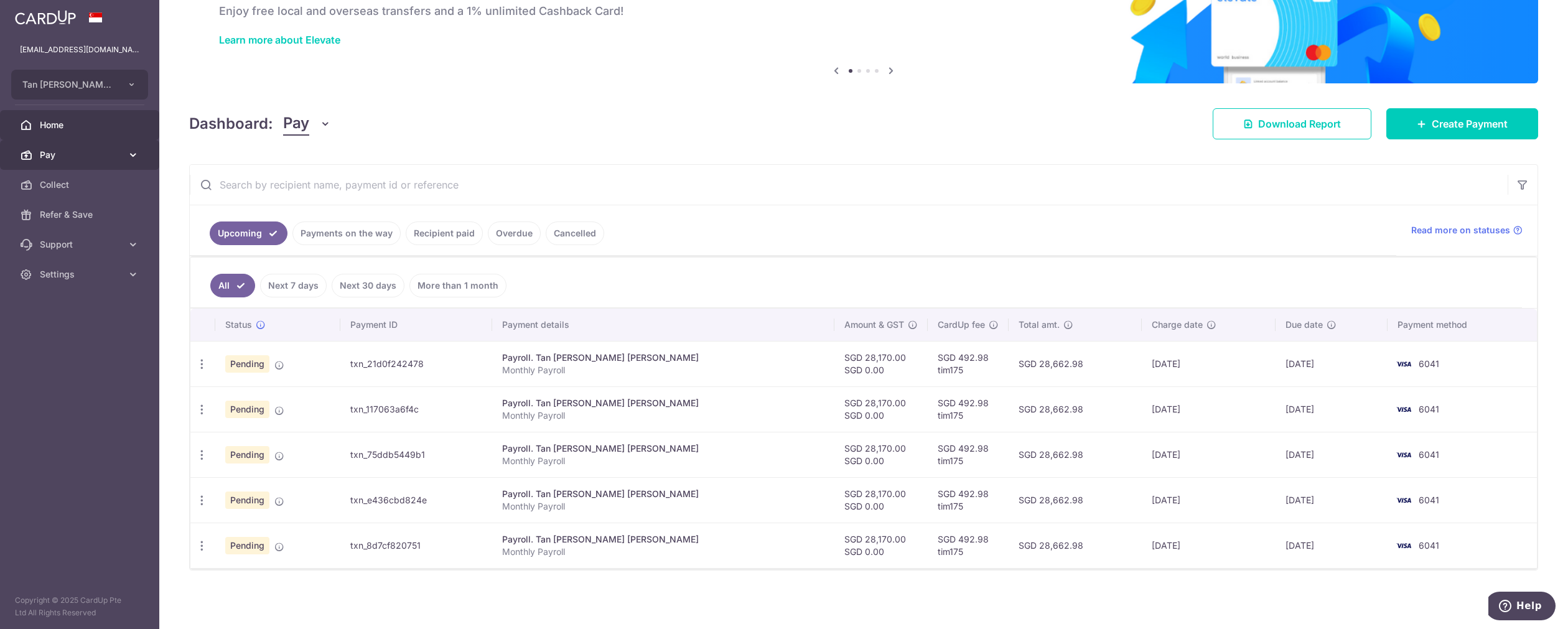
click at [129, 158] on icon at bounding box center [133, 154] width 13 height 13
click at [81, 278] on span "Cards" at bounding box center [81, 274] width 82 height 13
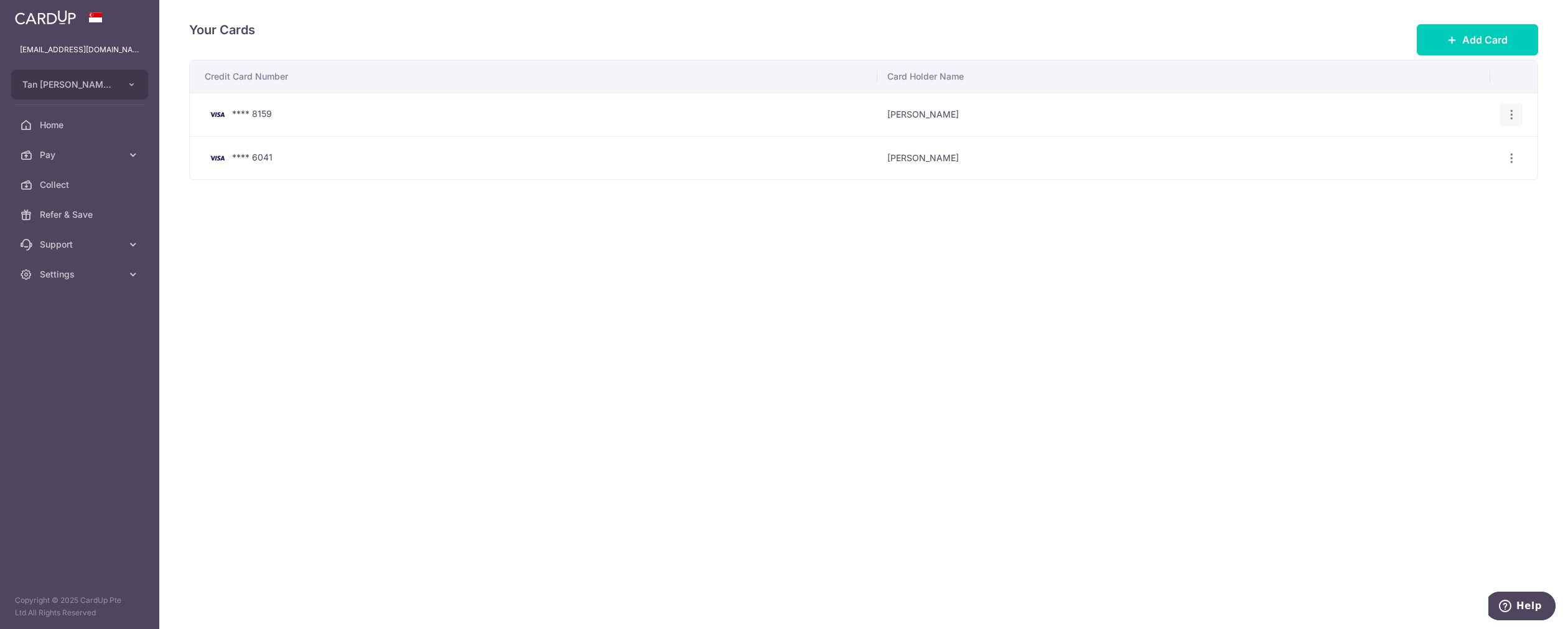
click at [1507, 109] on icon "button" at bounding box center [1512, 115] width 13 height 13
click at [1439, 184] on span "Delete" at bounding box center [1470, 179] width 85 height 15
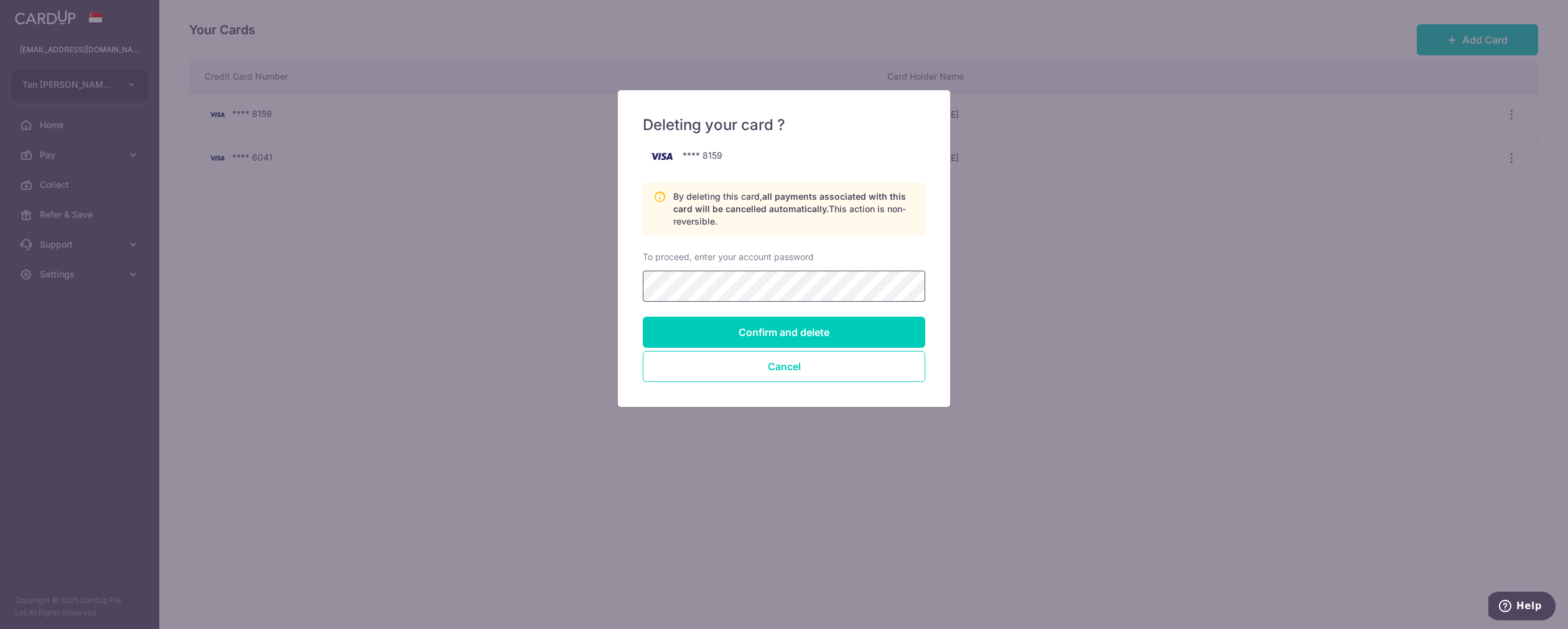
click at [642, 317] on input "Confirm and delete" at bounding box center [784, 332] width 282 height 31
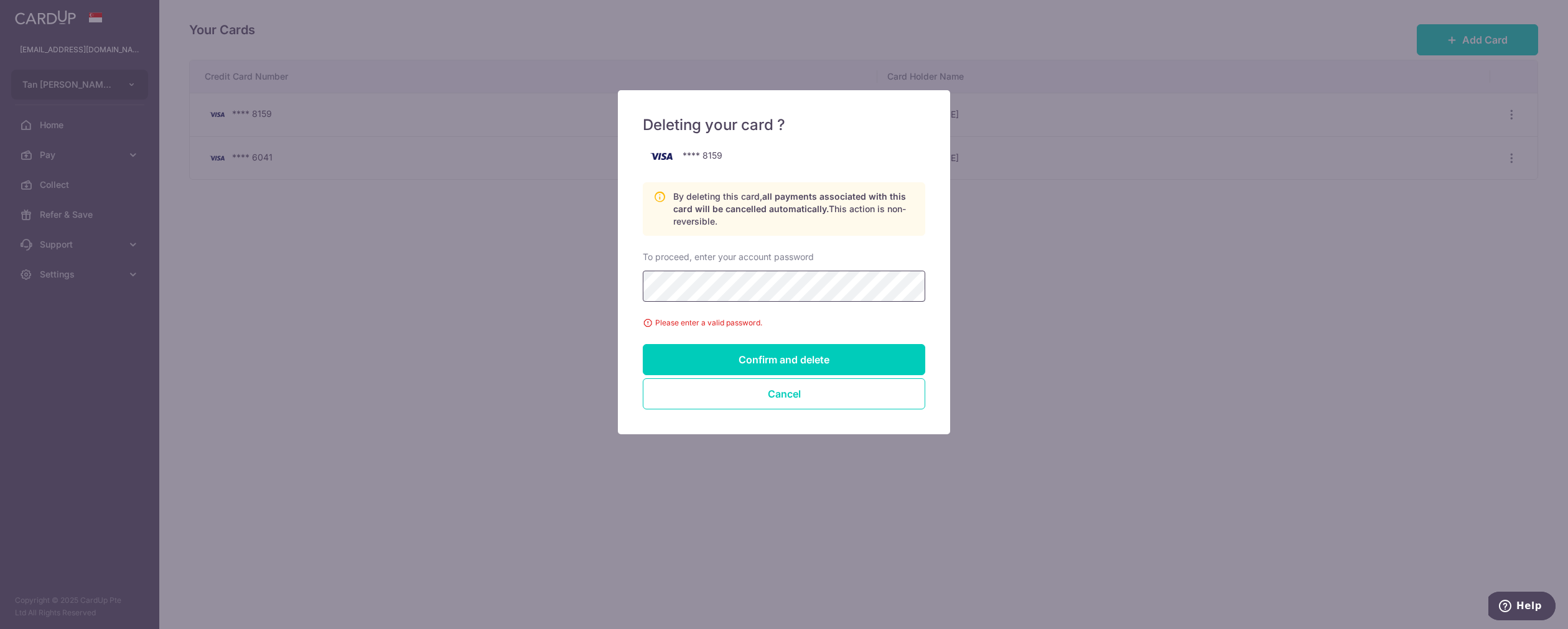
click at [642, 344] on input "Confirm and delete" at bounding box center [784, 359] width 282 height 31
click at [756, 369] on input "Confirm and delete" at bounding box center [784, 359] width 282 height 31
click at [642, 344] on input "Confirm and delete" at bounding box center [784, 359] width 282 height 31
click at [910, 192] on p "By deleting this card, all payments associated with this card will be cancelled…" at bounding box center [794, 209] width 241 height 37
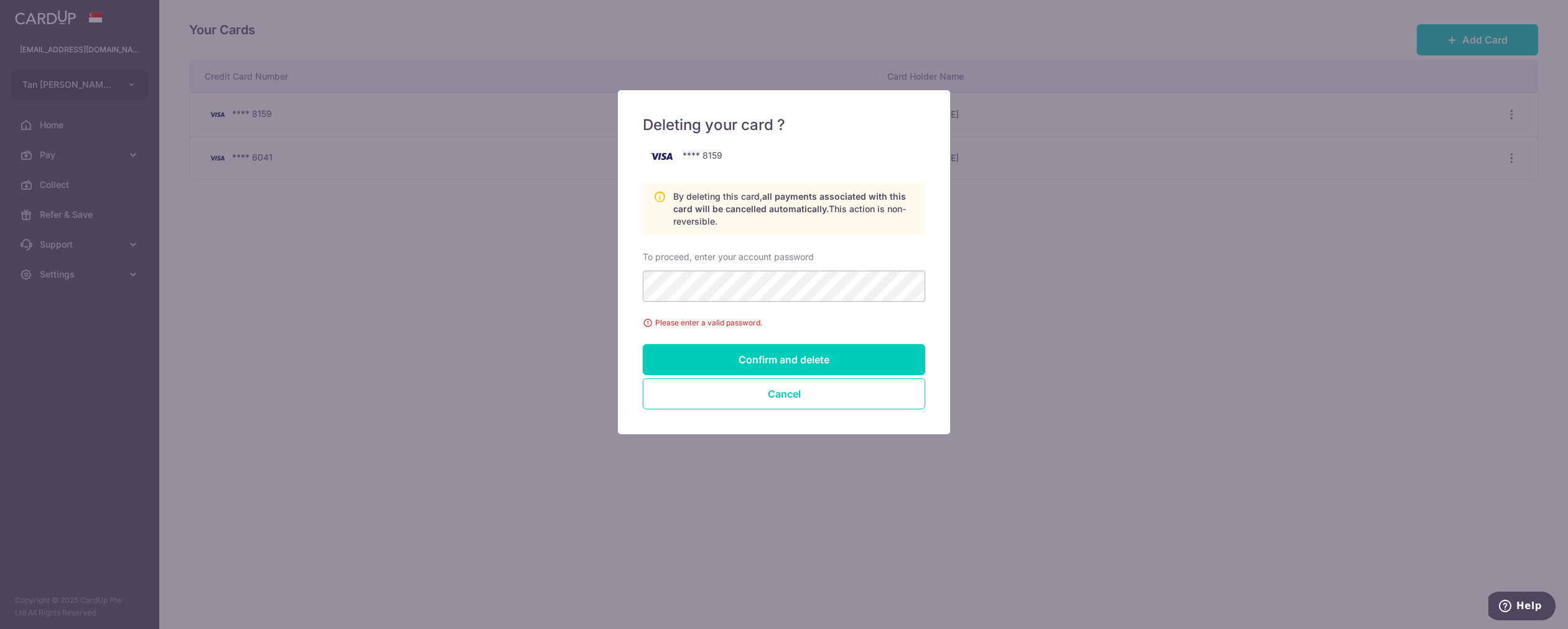
click at [723, 198] on p "By deleting this card, all payments associated with this card will be cancelled…" at bounding box center [794, 209] width 241 height 37
click at [724, 197] on p "By deleting this card, all payments associated with this card will be cancelled…" at bounding box center [794, 209] width 241 height 37
click at [767, 399] on button "Cancel" at bounding box center [784, 394] width 282 height 31
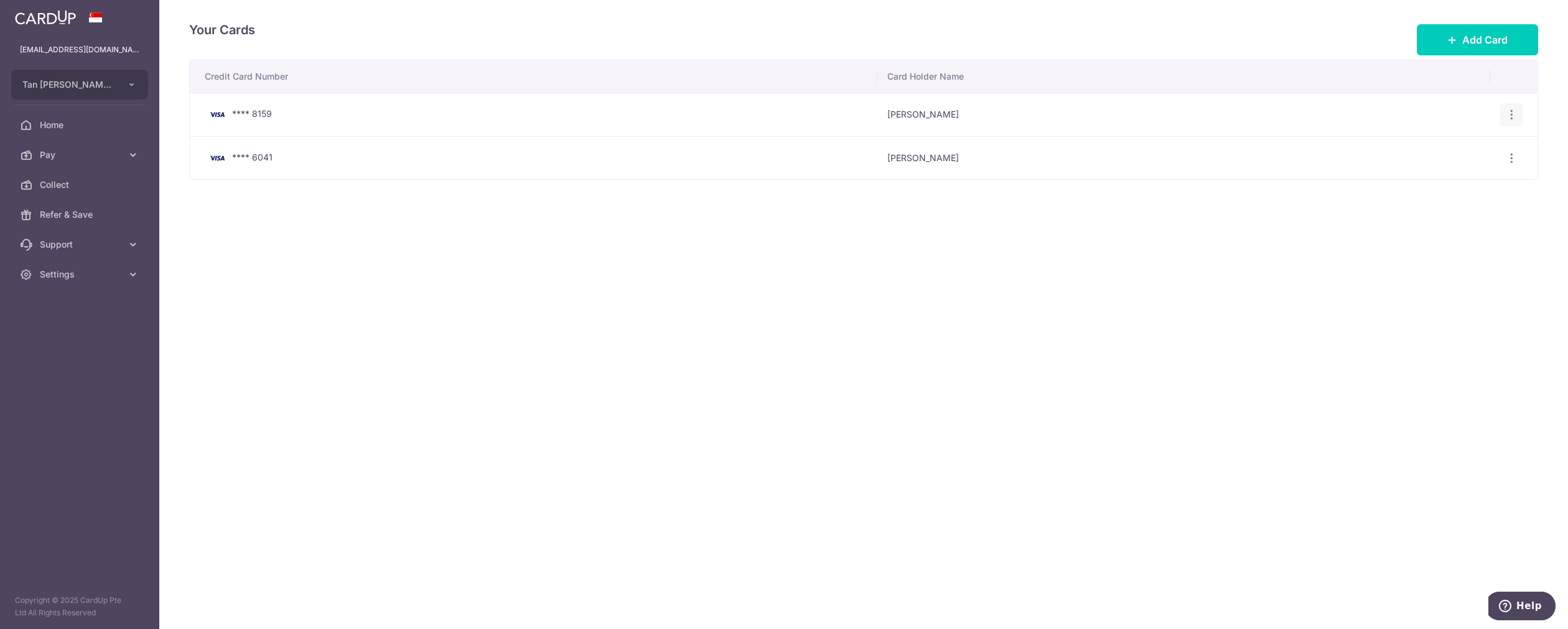
click at [1508, 112] on icon "button" at bounding box center [1512, 115] width 13 height 13
click at [1473, 173] on span "Delete" at bounding box center [1470, 179] width 85 height 15
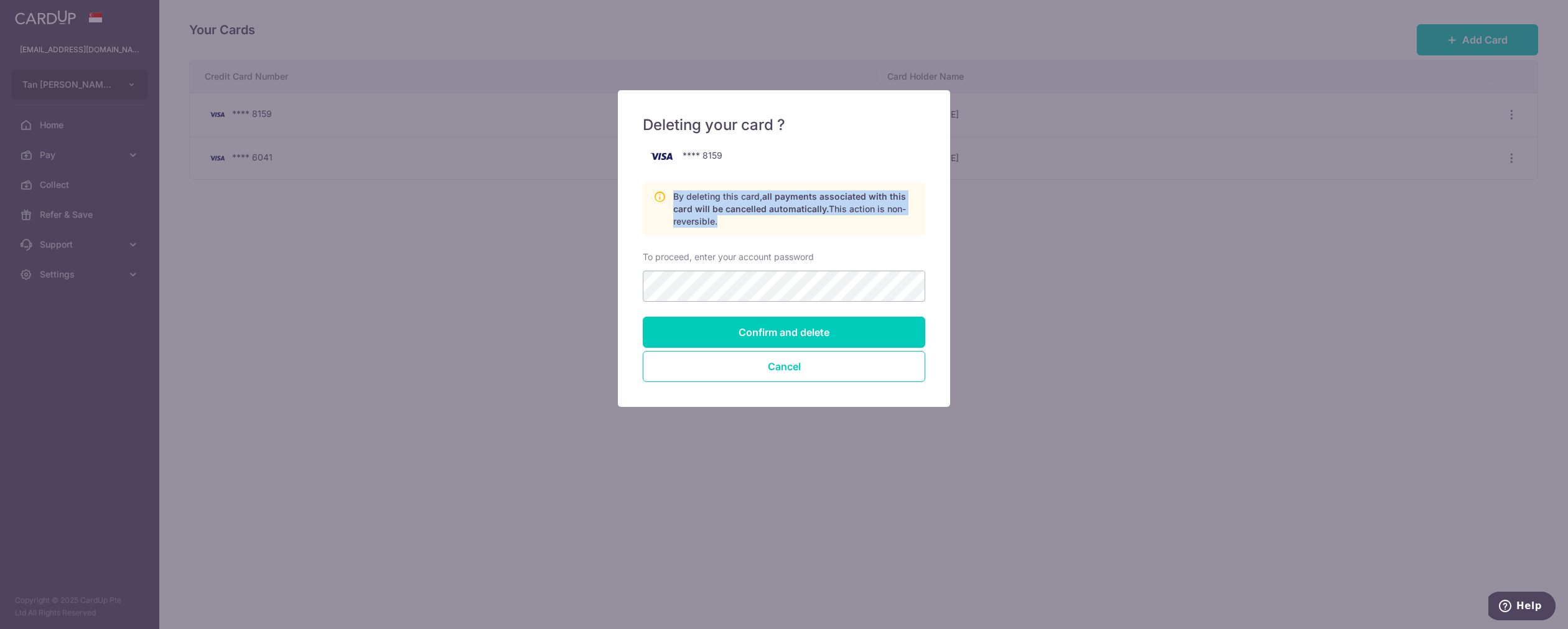
click at [732, 221] on p "By deleting this card, all payments associated with this card will be cancelled…" at bounding box center [794, 209] width 241 height 37
click at [733, 220] on p "By deleting this card, all payments associated with this card will be cancelled…" at bounding box center [794, 209] width 241 height 37
click at [751, 330] on input "Confirm and delete" at bounding box center [784, 332] width 282 height 31
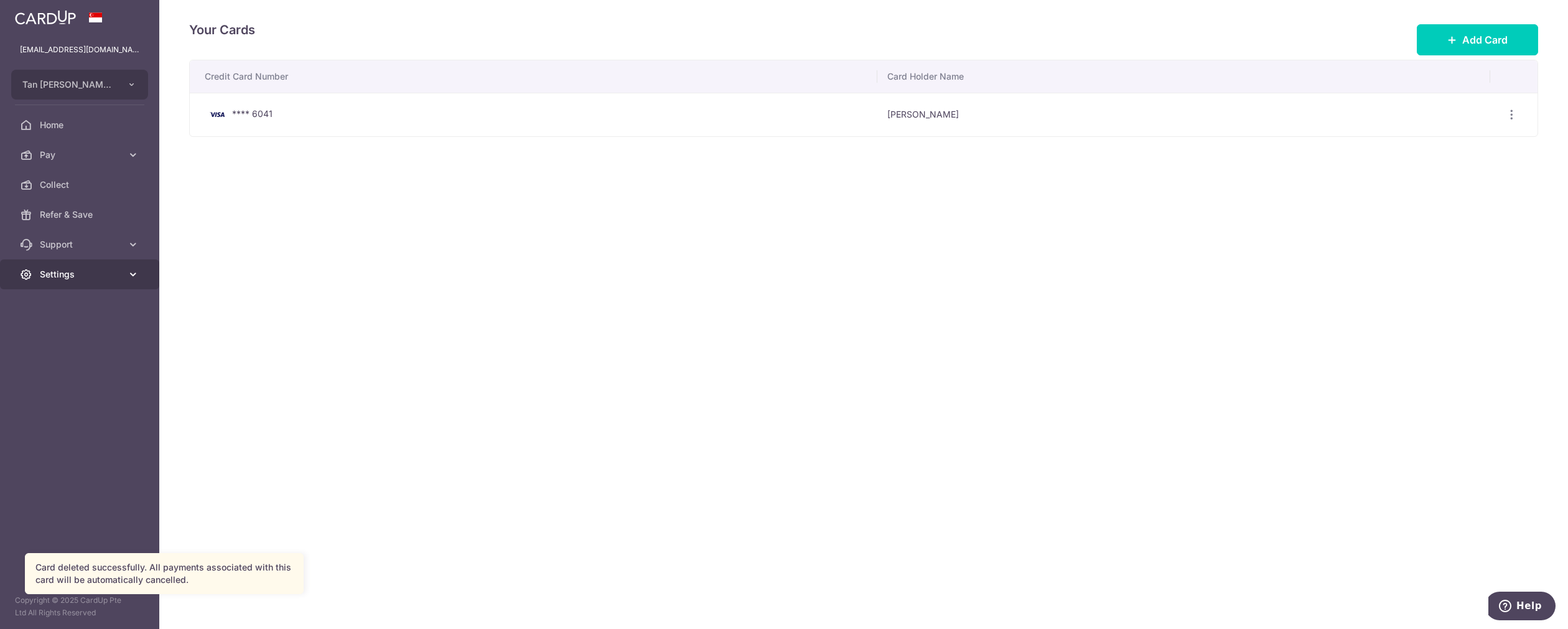
click at [66, 272] on span "Settings" at bounding box center [81, 274] width 82 height 13
click at [73, 329] on span "Logout" at bounding box center [81, 334] width 82 height 13
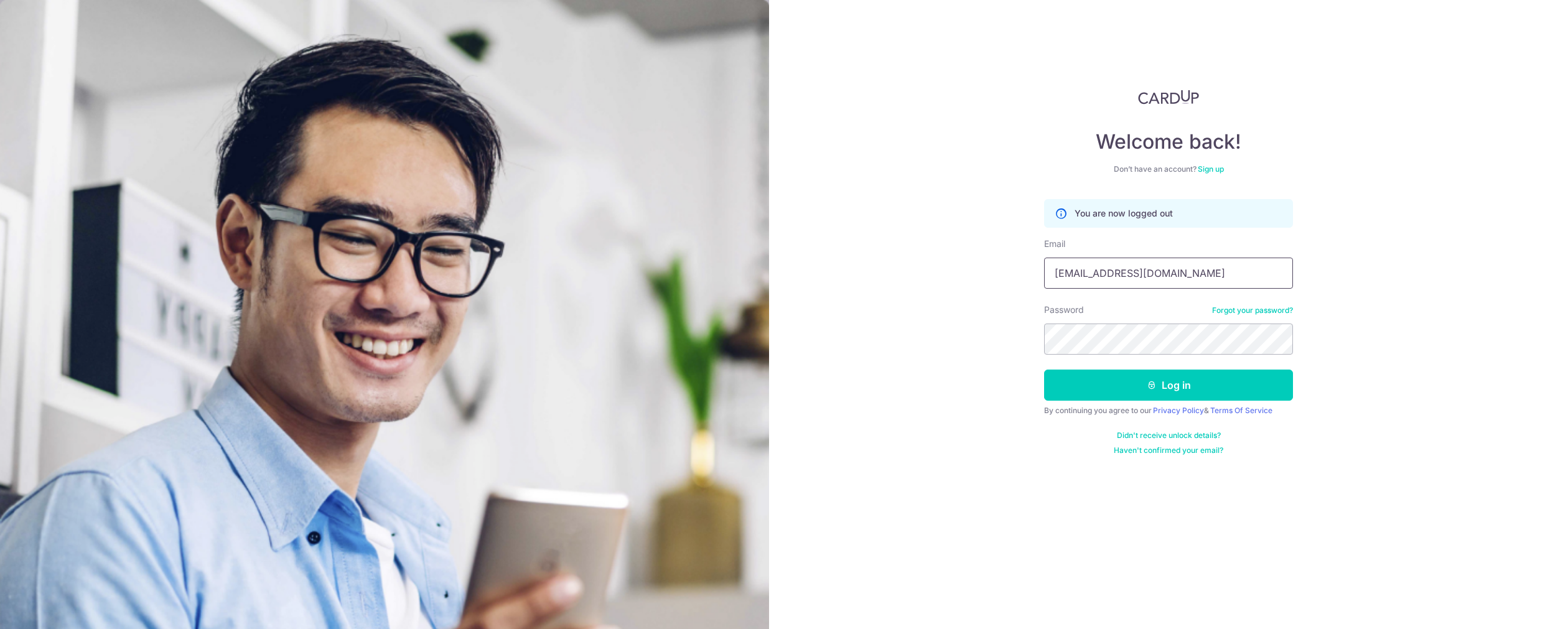
click at [1145, 281] on input "timothytanwy@gmail.com" at bounding box center [1168, 273] width 249 height 31
type input "[EMAIL_ADDRESS][DOMAIN_NAME]"
click at [1389, 310] on div "Welcome back! Don’t have an account? Sign up You are now logged out Email tanti…" at bounding box center [1168, 314] width 799 height 629
click at [1272, 379] on button "Log in" at bounding box center [1168, 384] width 249 height 31
